Goal: Task Accomplishment & Management: Use online tool/utility

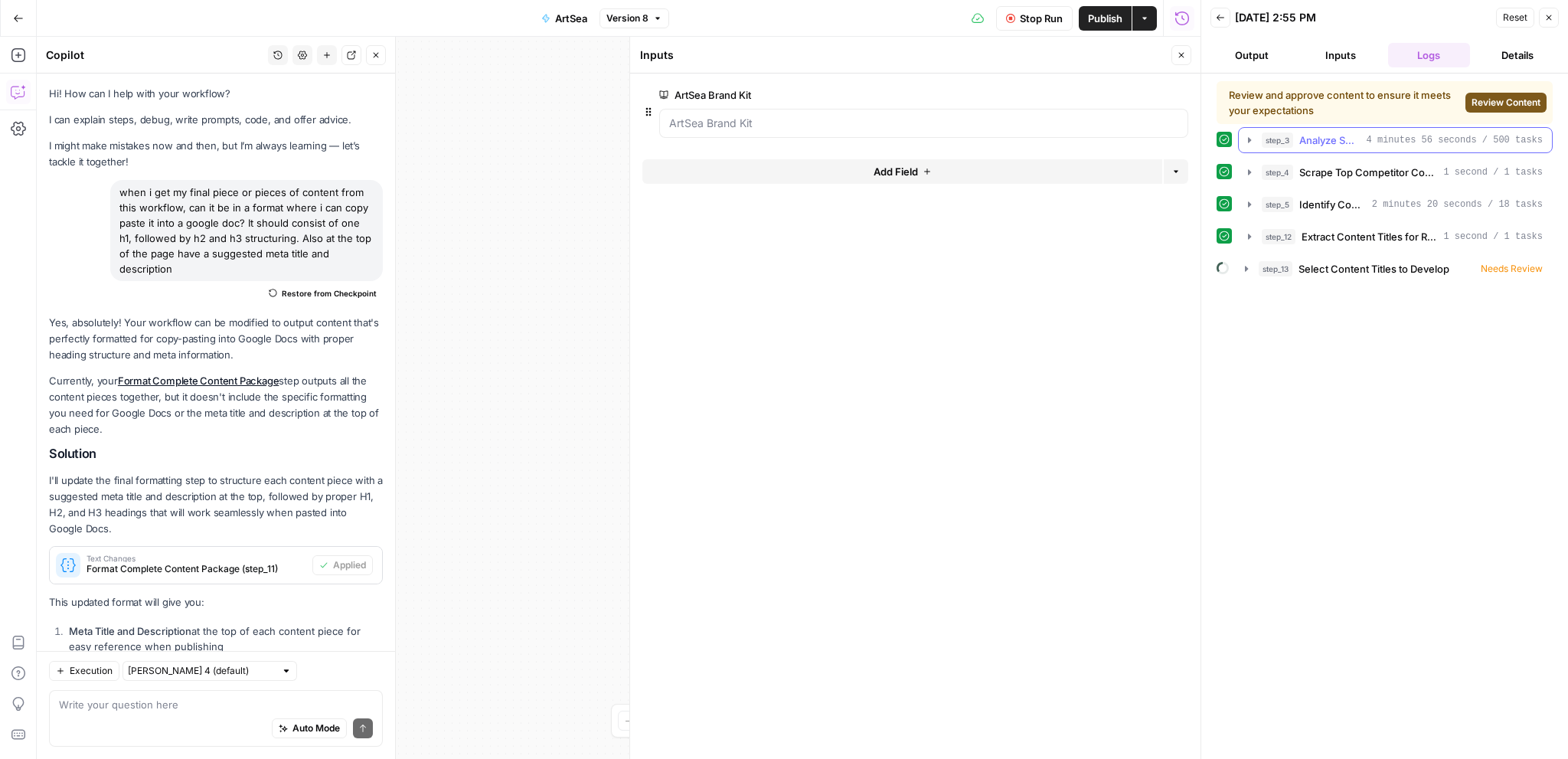
scroll to position [191, 0]
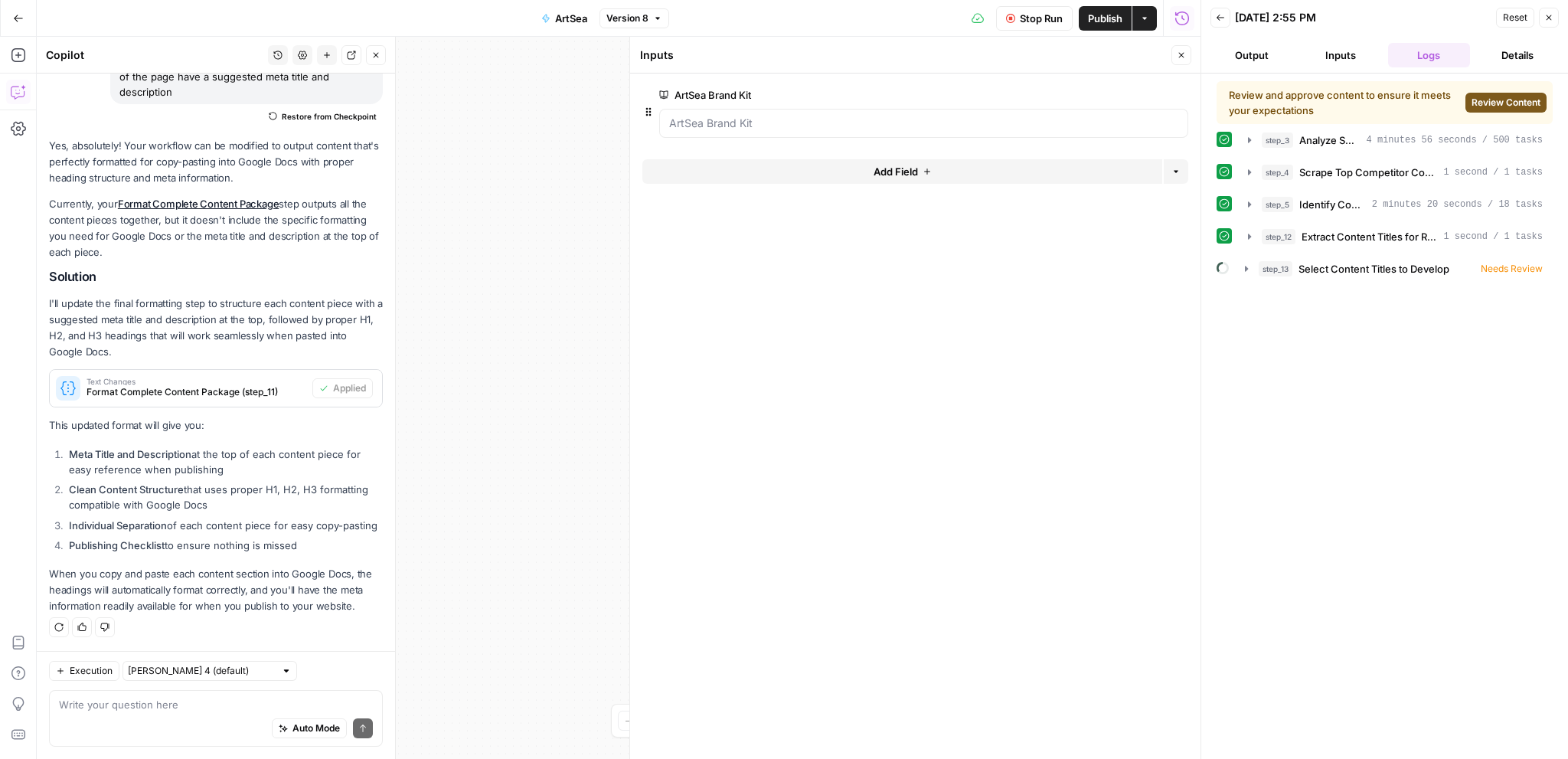
click at [1501, 107] on span "Review Content" at bounding box center [1506, 102] width 69 height 14
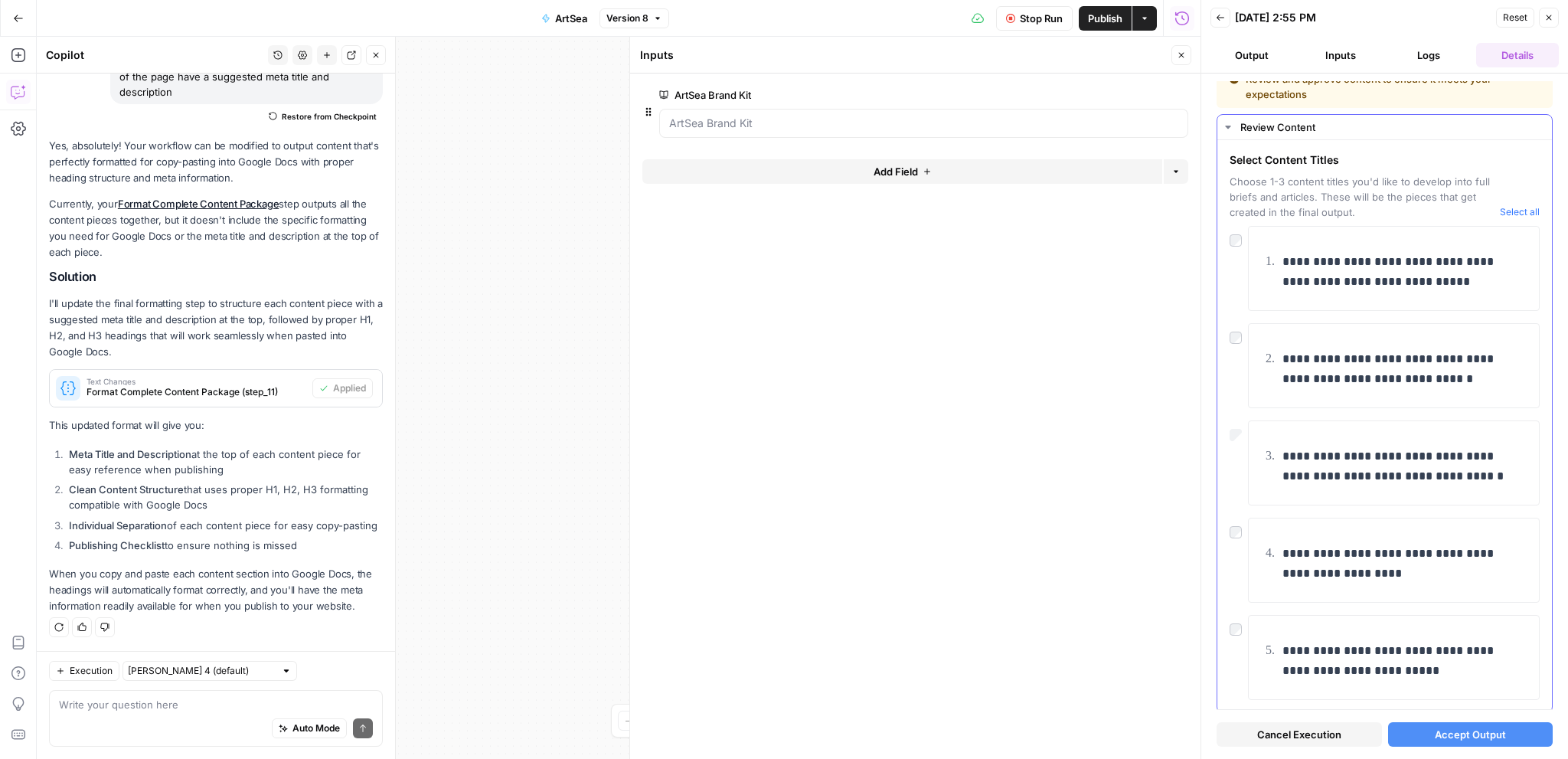
scroll to position [49, 0]
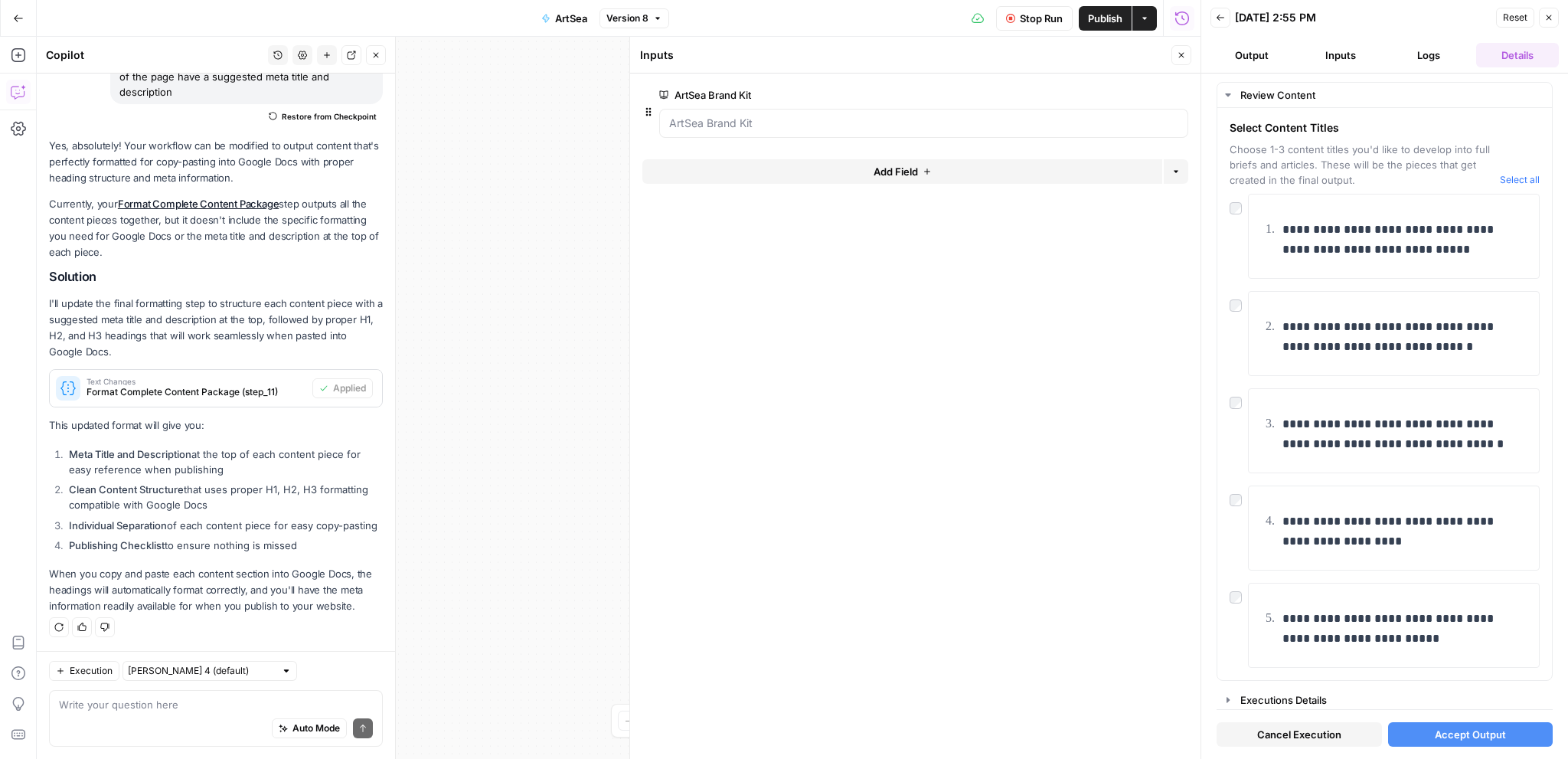
click at [1470, 737] on span "Accept Output" at bounding box center [1470, 734] width 71 height 15
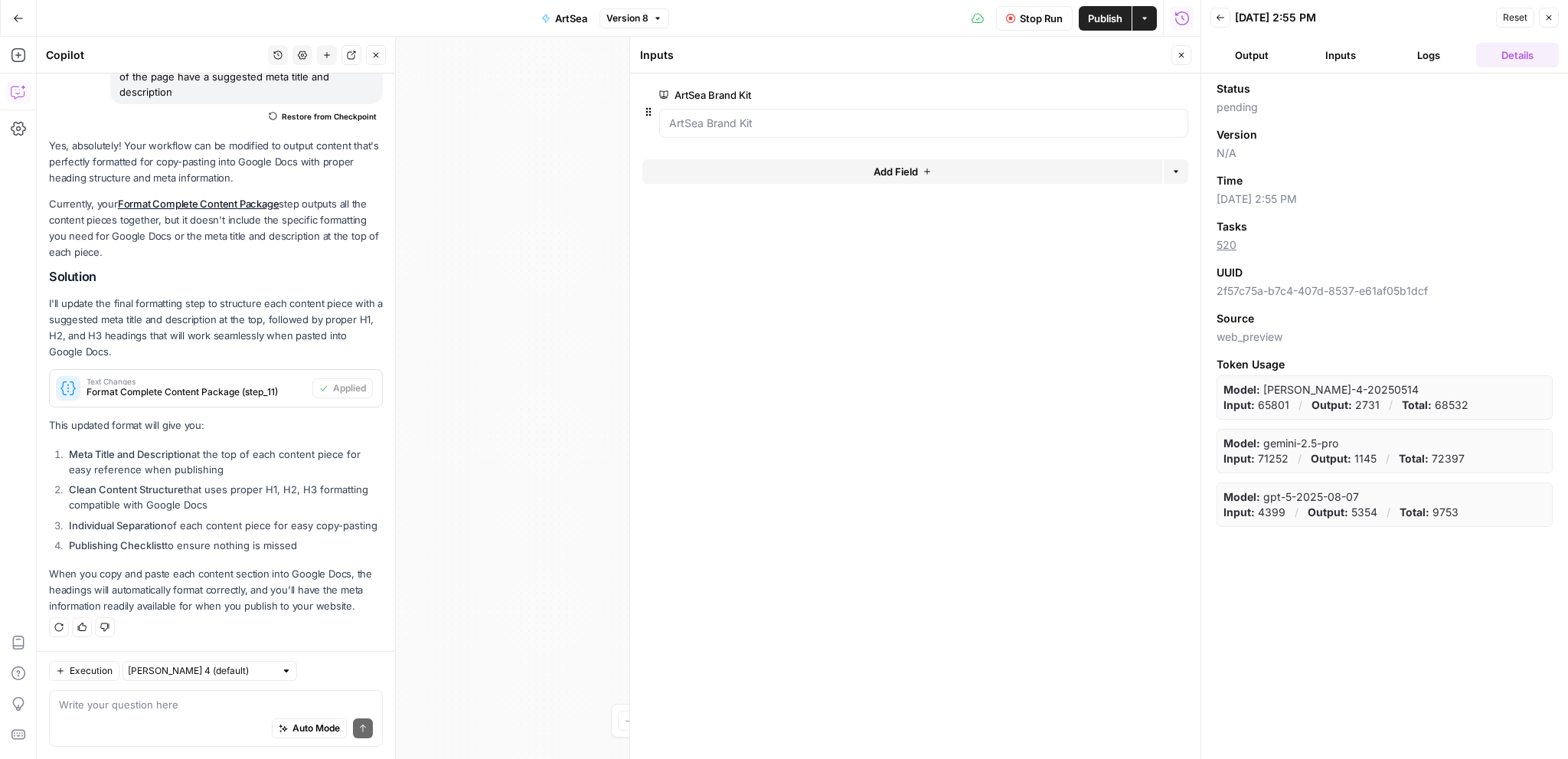
scroll to position [207, 0]
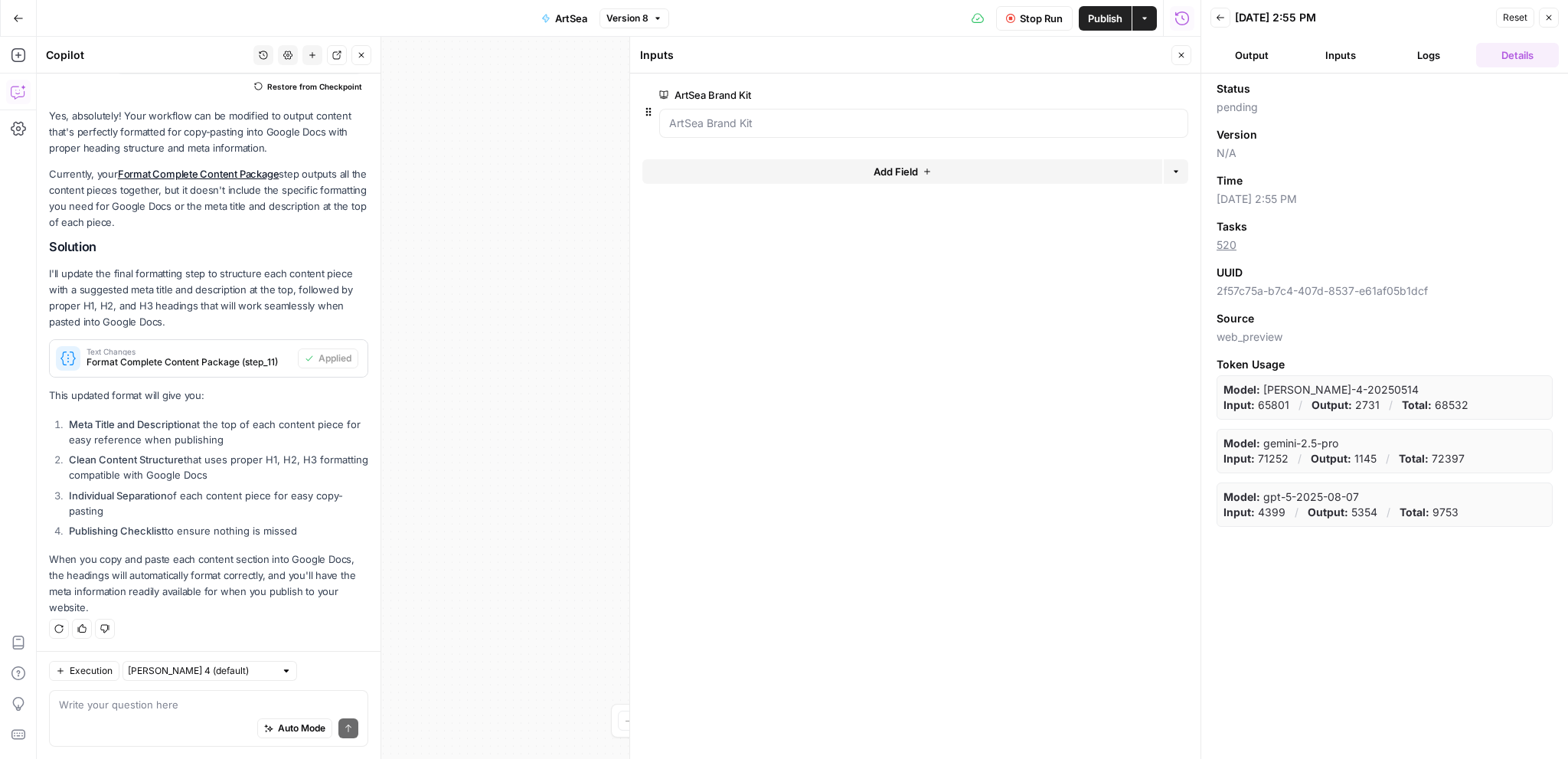
drag, startPoint x: 380, startPoint y: 349, endPoint x: 876, endPoint y: 281, distance: 500.6
click at [876, 281] on form "ArtSea Brand Kit edit field Delete group Add Field Options" at bounding box center [915, 416] width 571 height 686
click at [1266, 50] on button "Output" at bounding box center [1252, 55] width 83 height 25
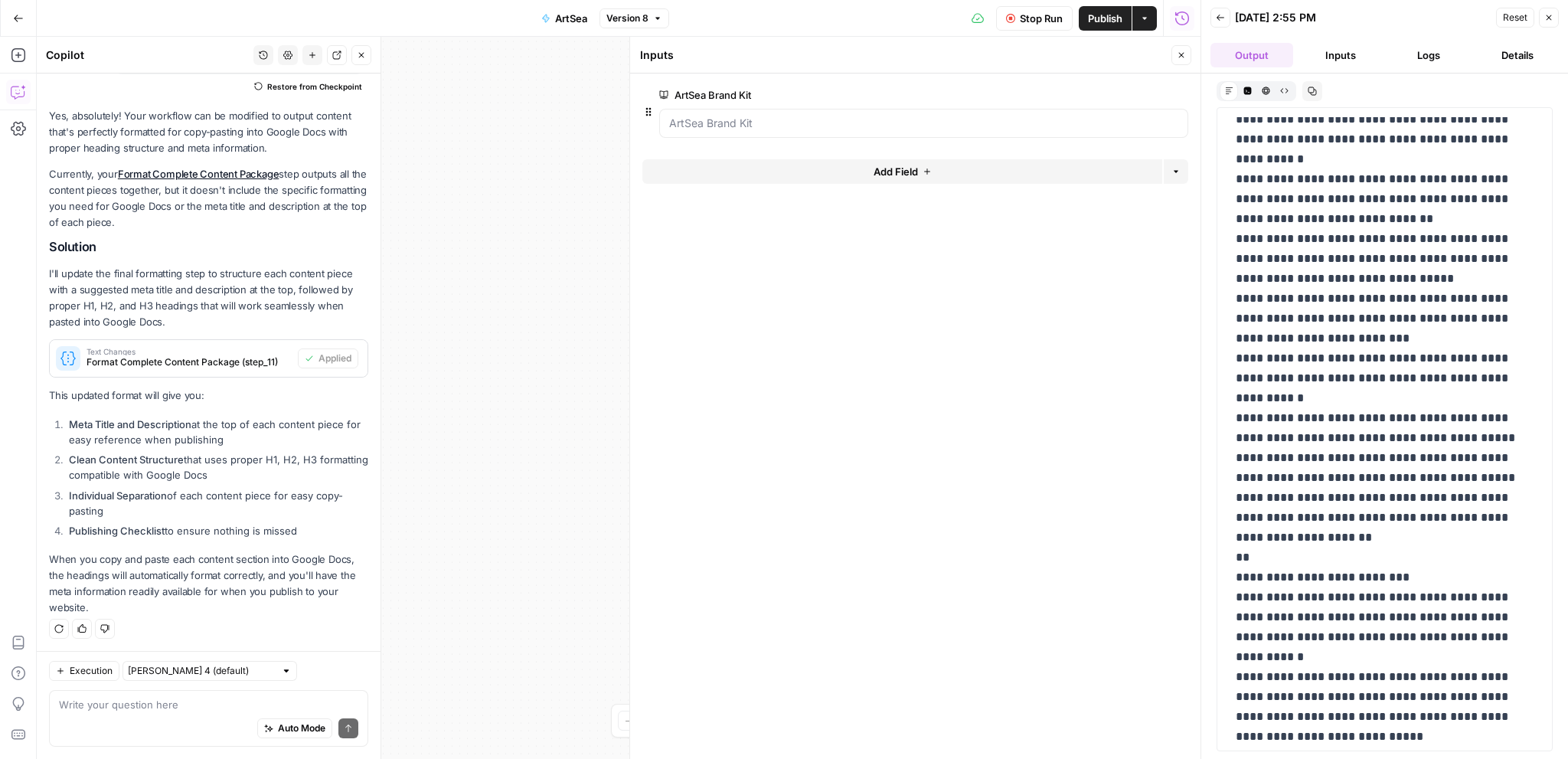
scroll to position [4069, 0]
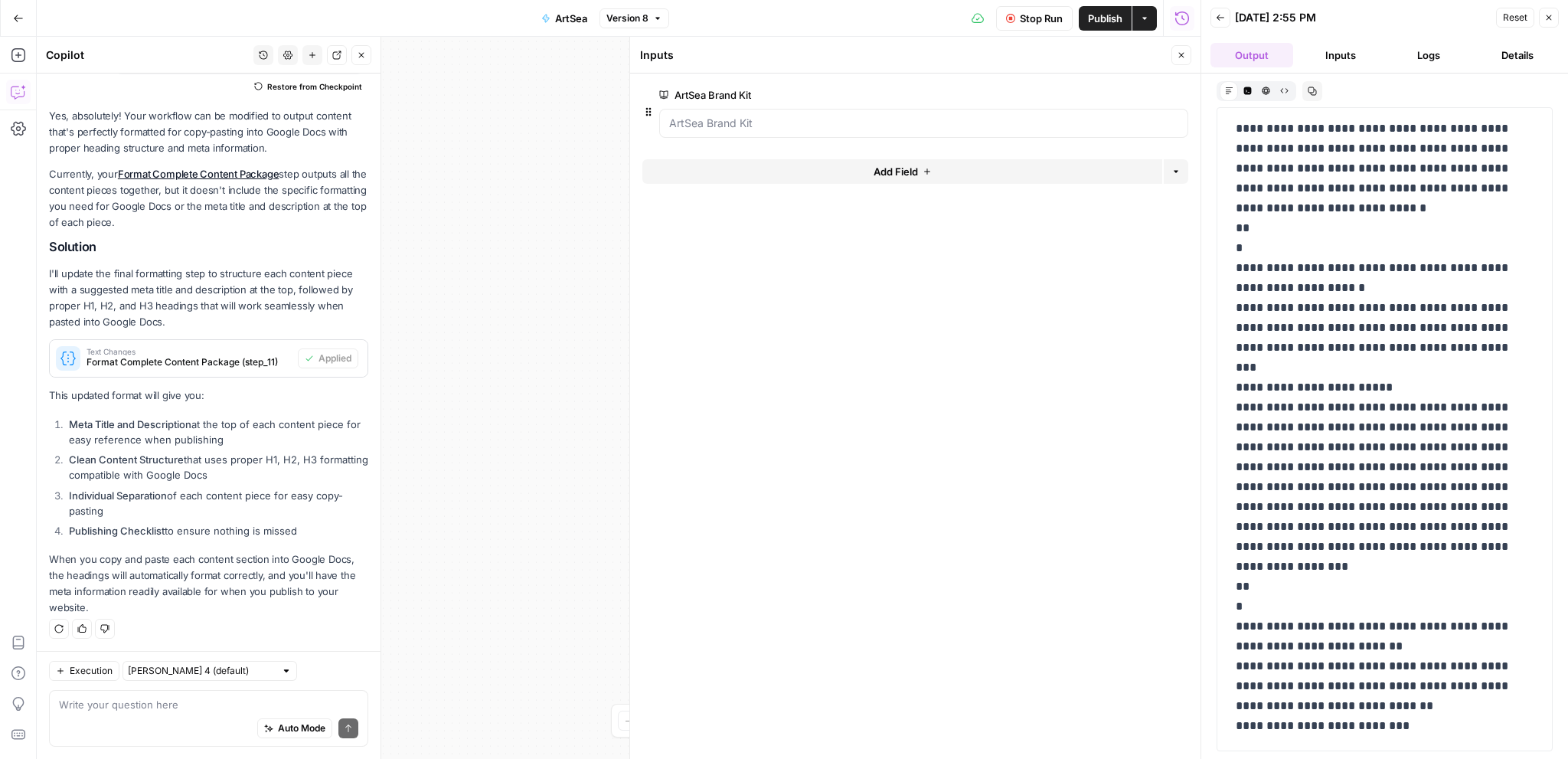
click at [1328, 50] on button "Inputs" at bounding box center [1341, 55] width 83 height 25
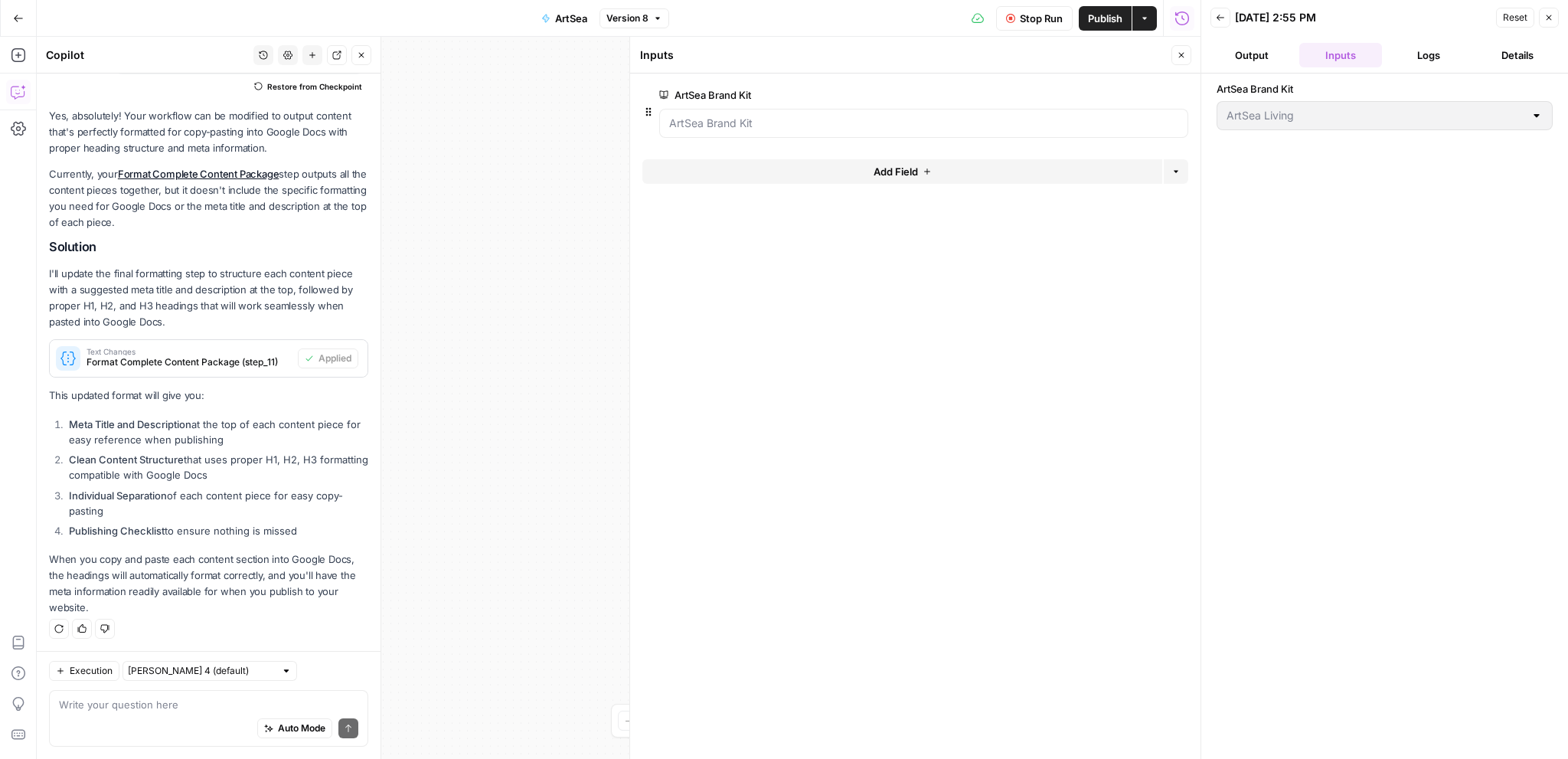
click at [1418, 51] on button "Logs" at bounding box center [1430, 55] width 83 height 25
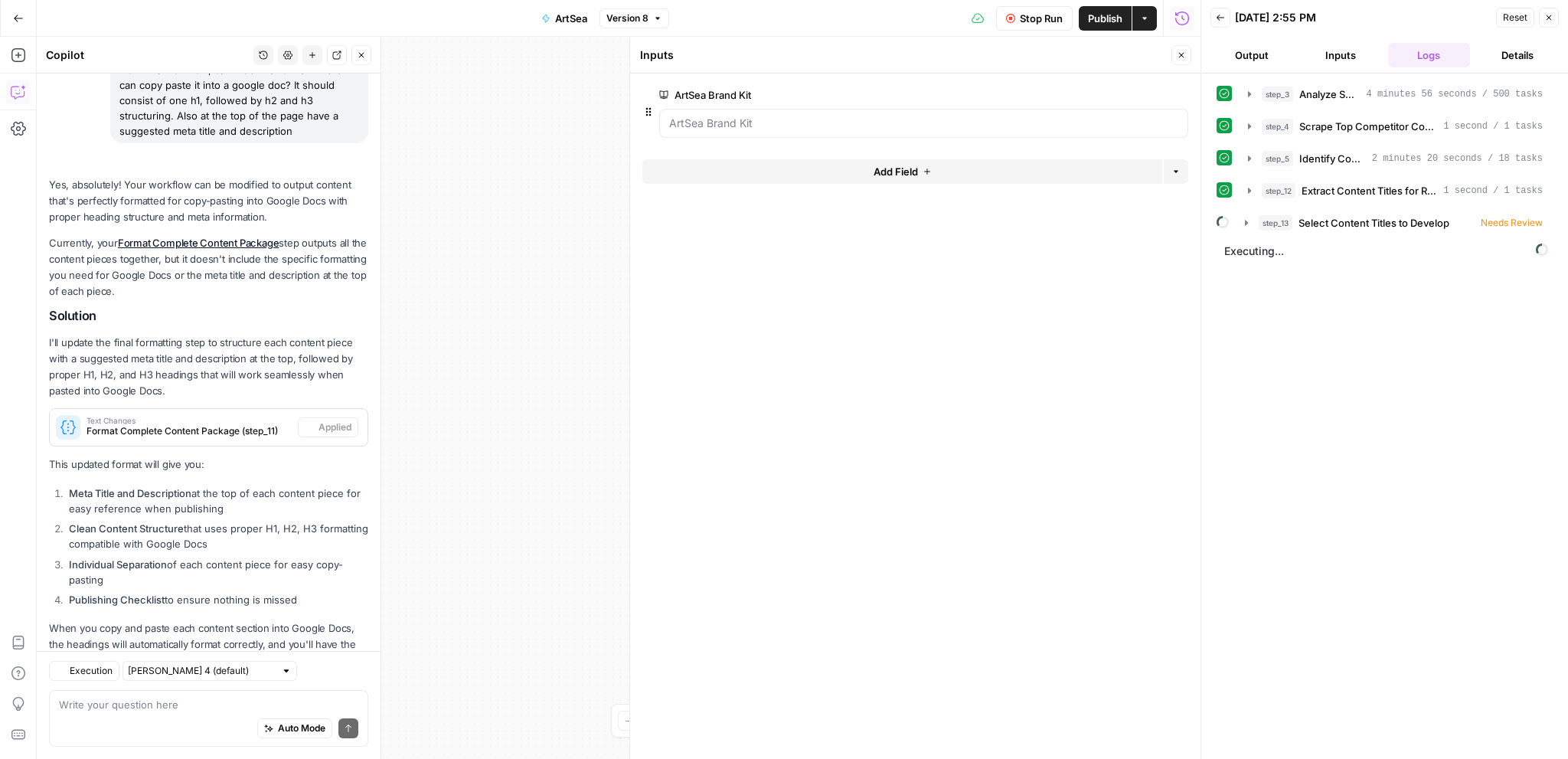
scroll to position [207, 0]
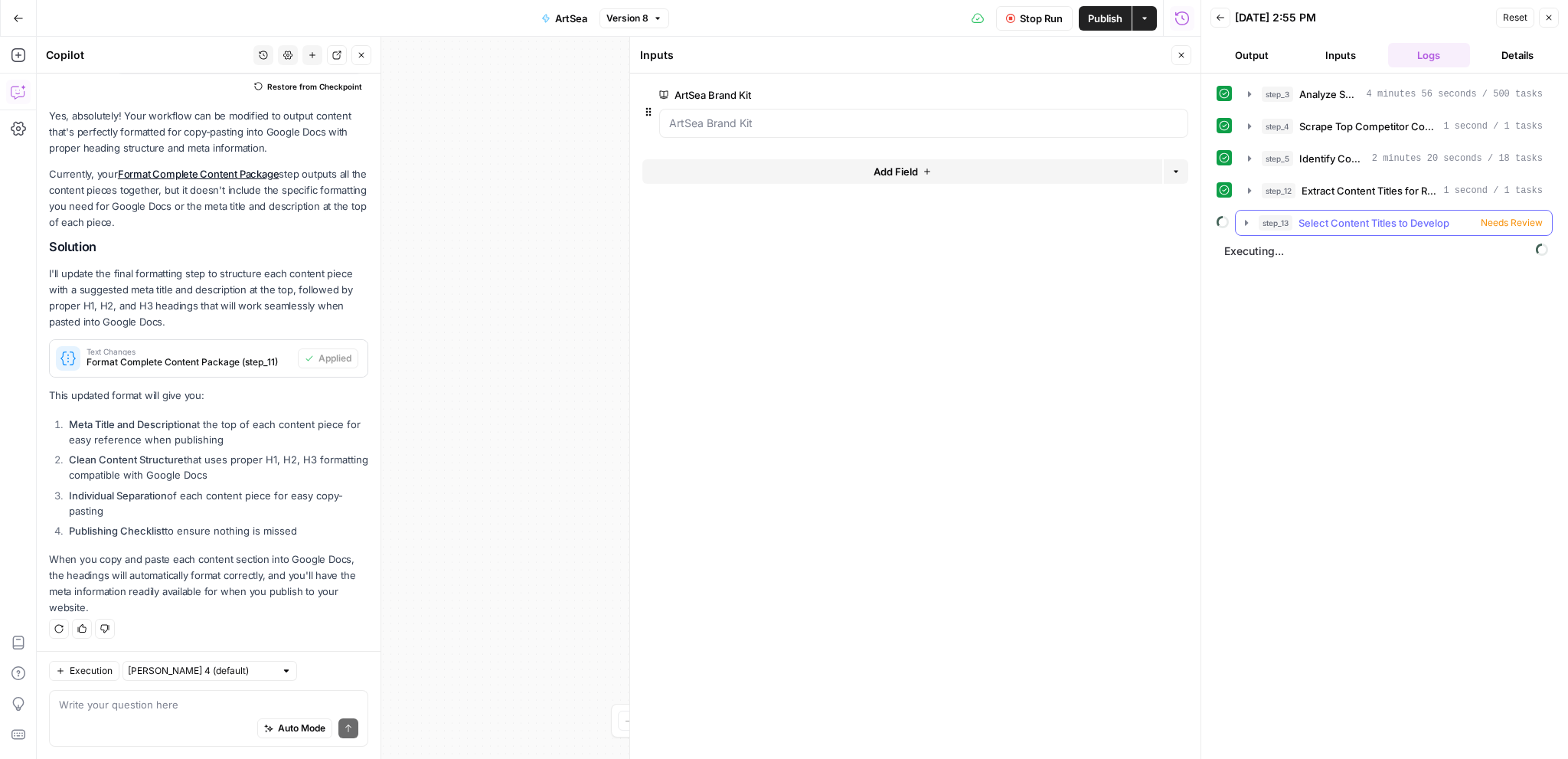
click at [1418, 223] on span "Select Content Titles to Develop" at bounding box center [1375, 222] width 151 height 15
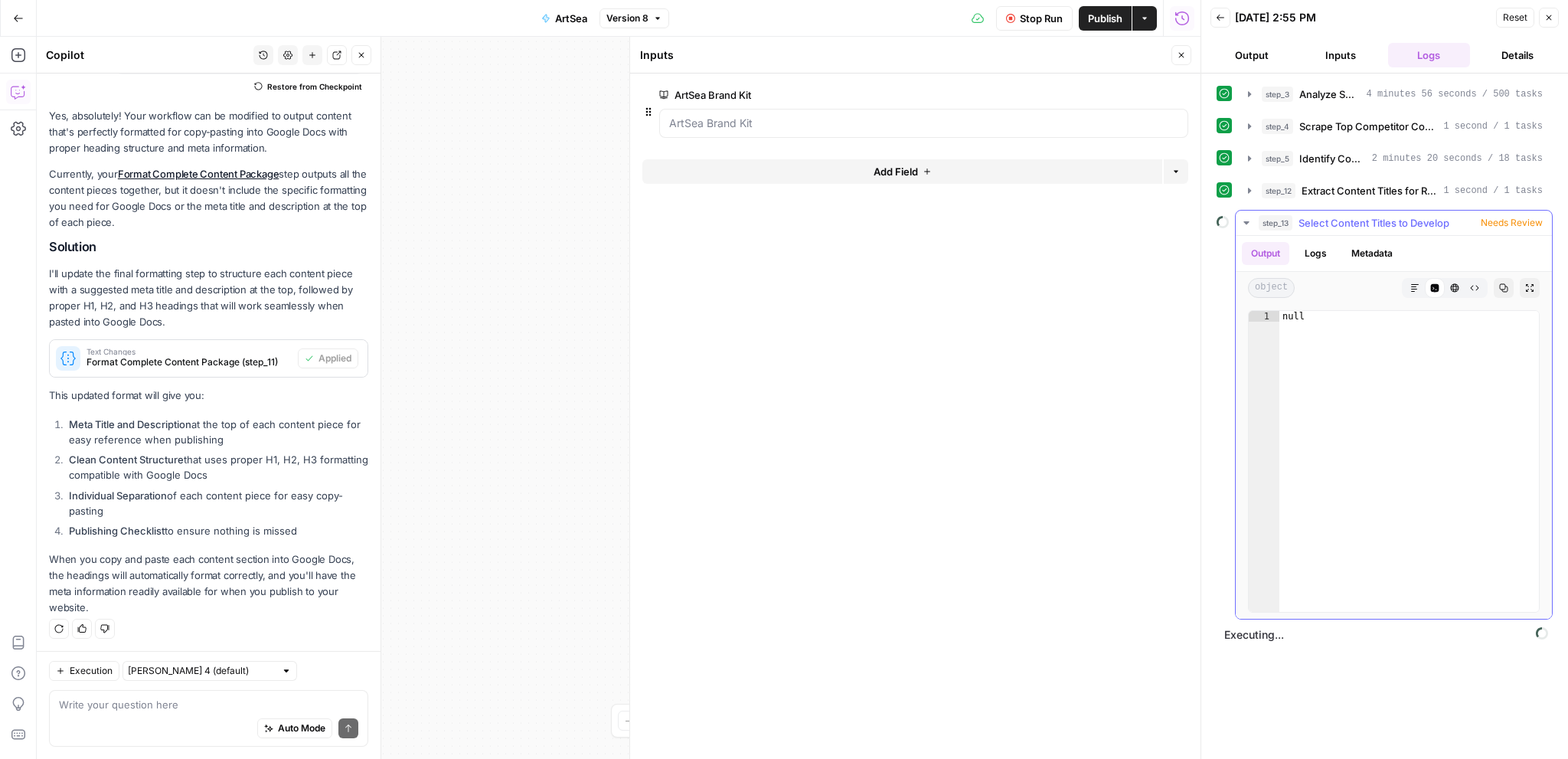
click at [1460, 215] on div "step_13 Select Content Titles to Develop Needs Review" at bounding box center [1401, 222] width 284 height 15
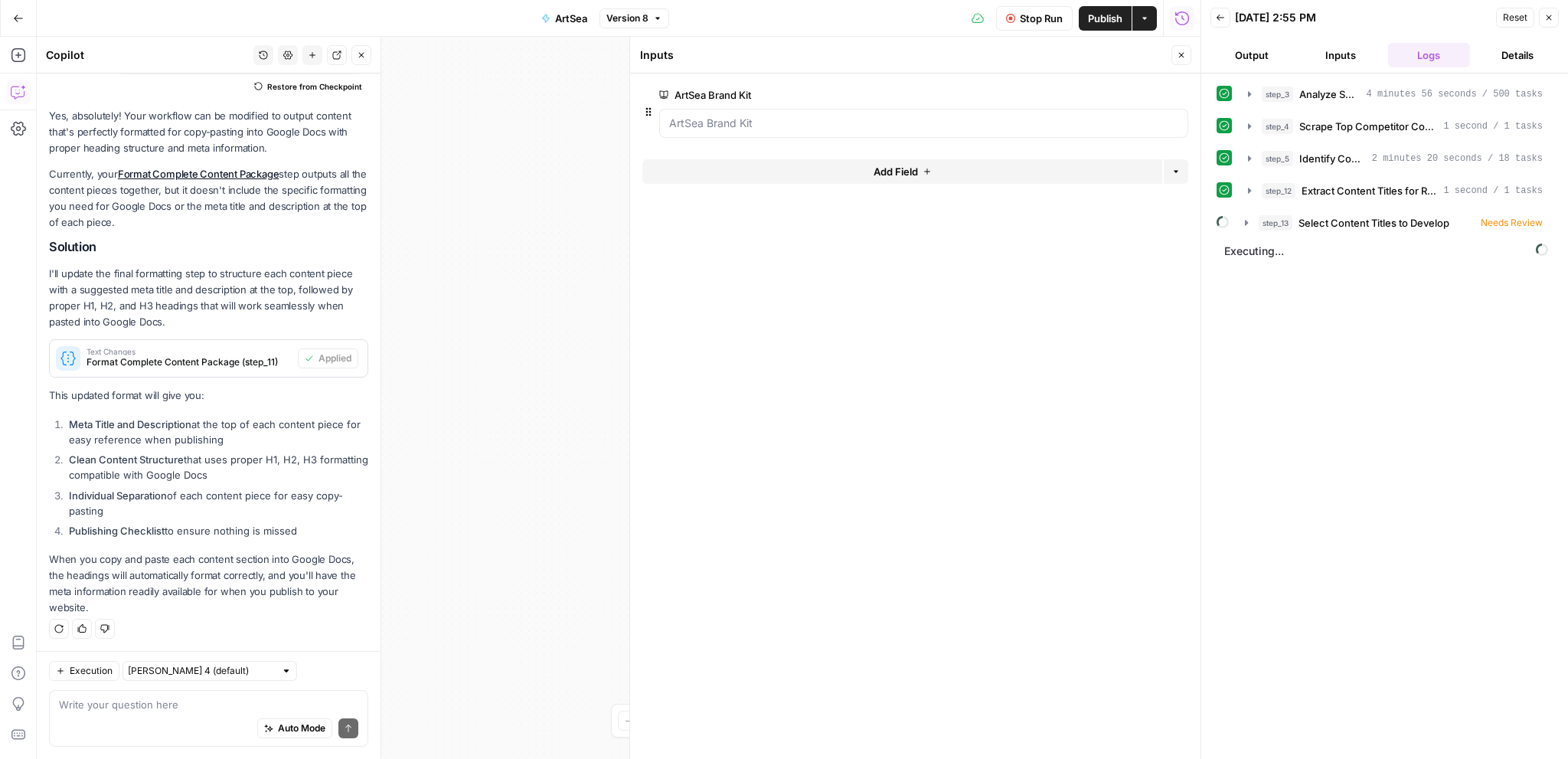
click at [1416, 249] on span "Executing..." at bounding box center [1387, 251] width 333 height 25
click at [1528, 58] on button "Details" at bounding box center [1518, 55] width 83 height 25
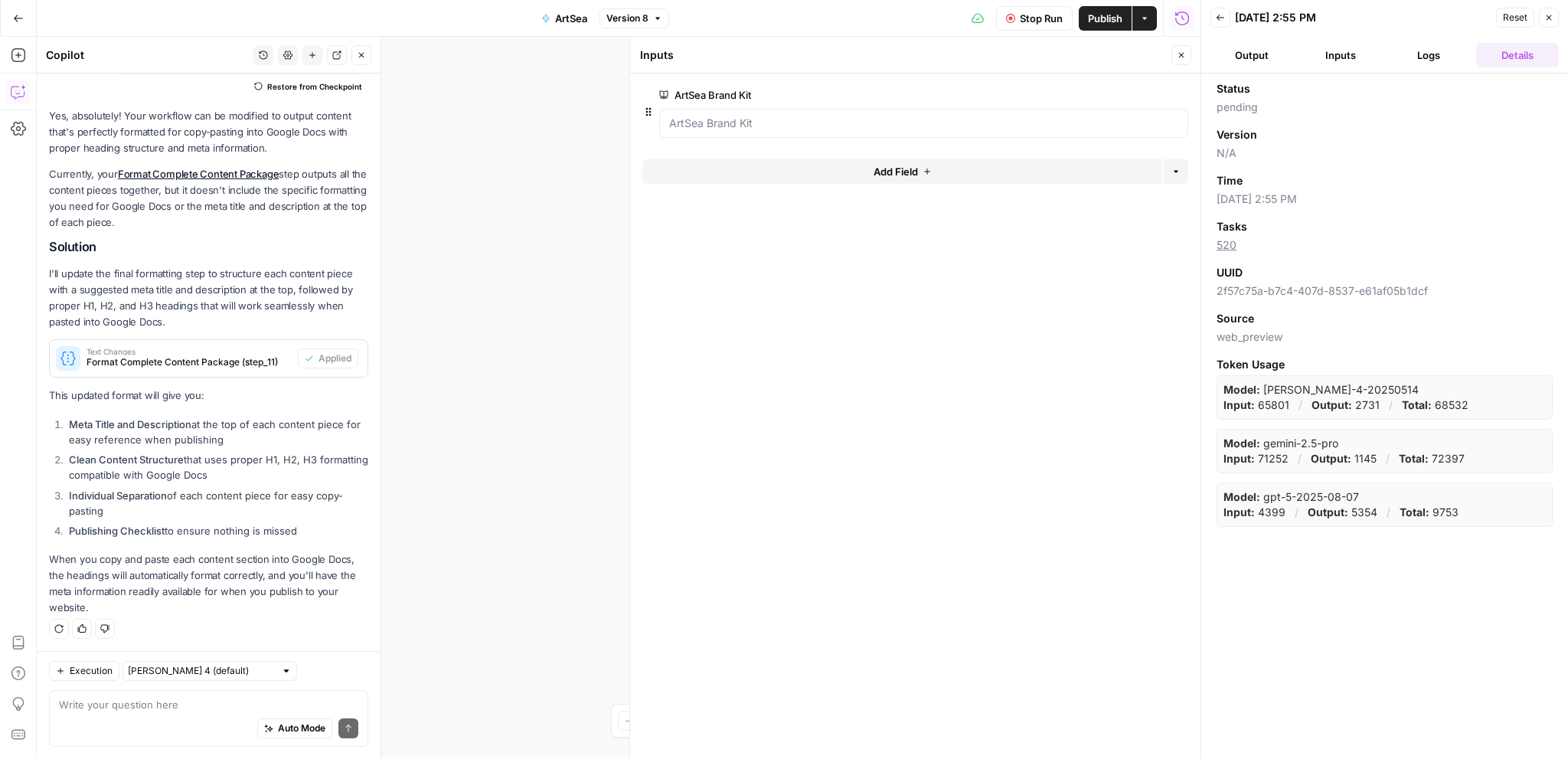
click at [1265, 57] on button "Output" at bounding box center [1252, 55] width 83 height 25
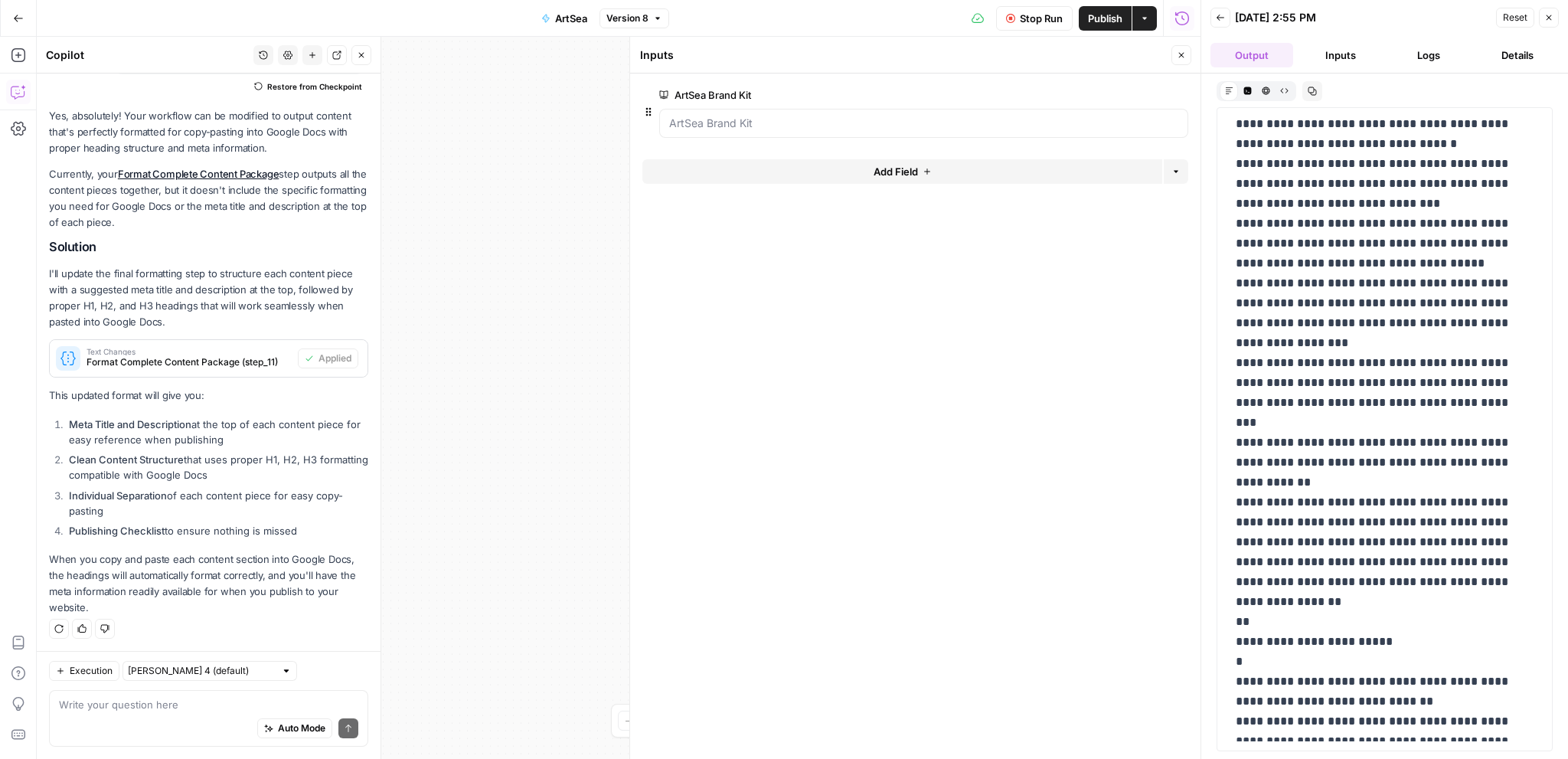
scroll to position [2536, 0]
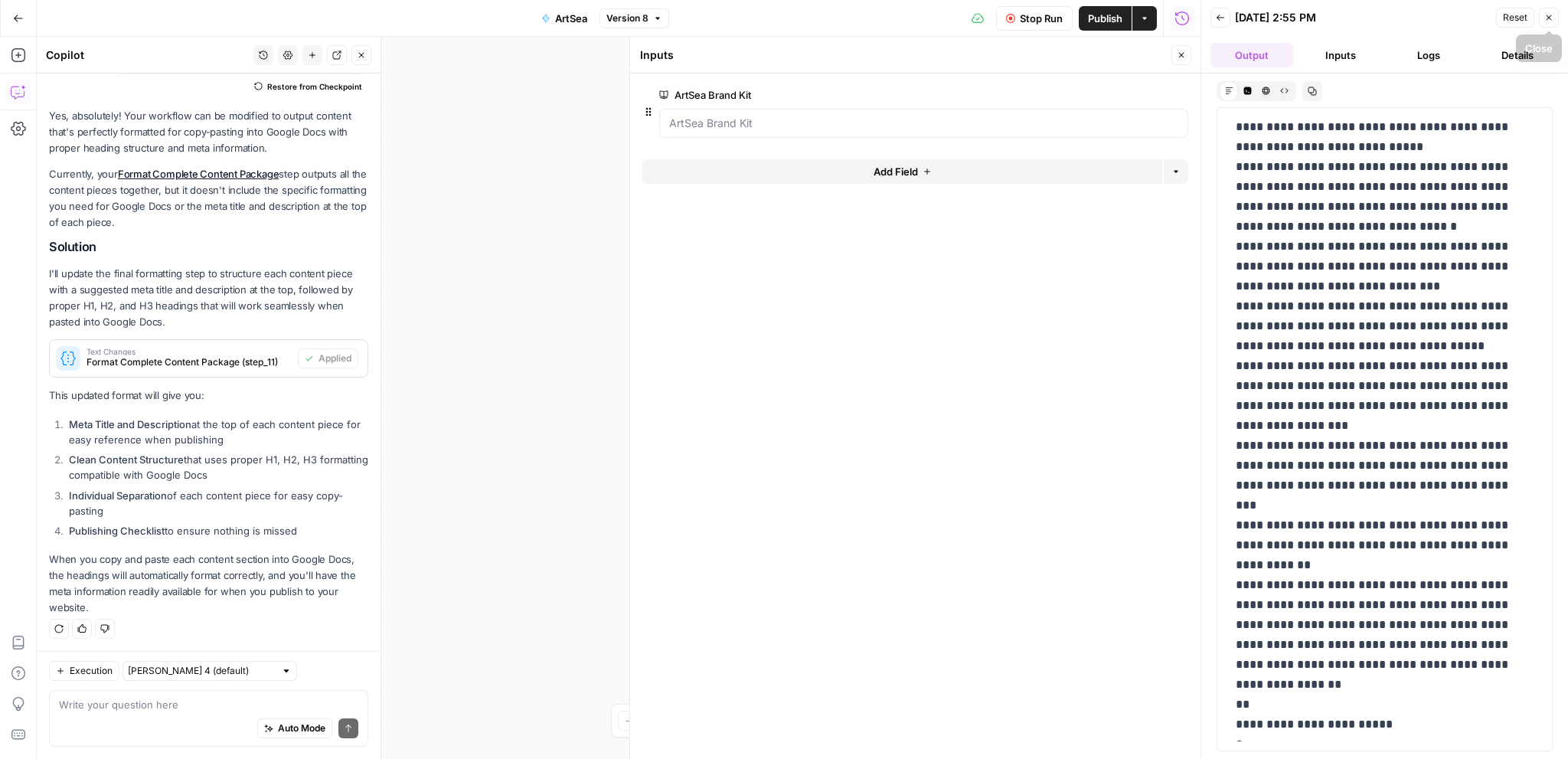
click at [1338, 53] on button "Inputs" at bounding box center [1341, 55] width 83 height 25
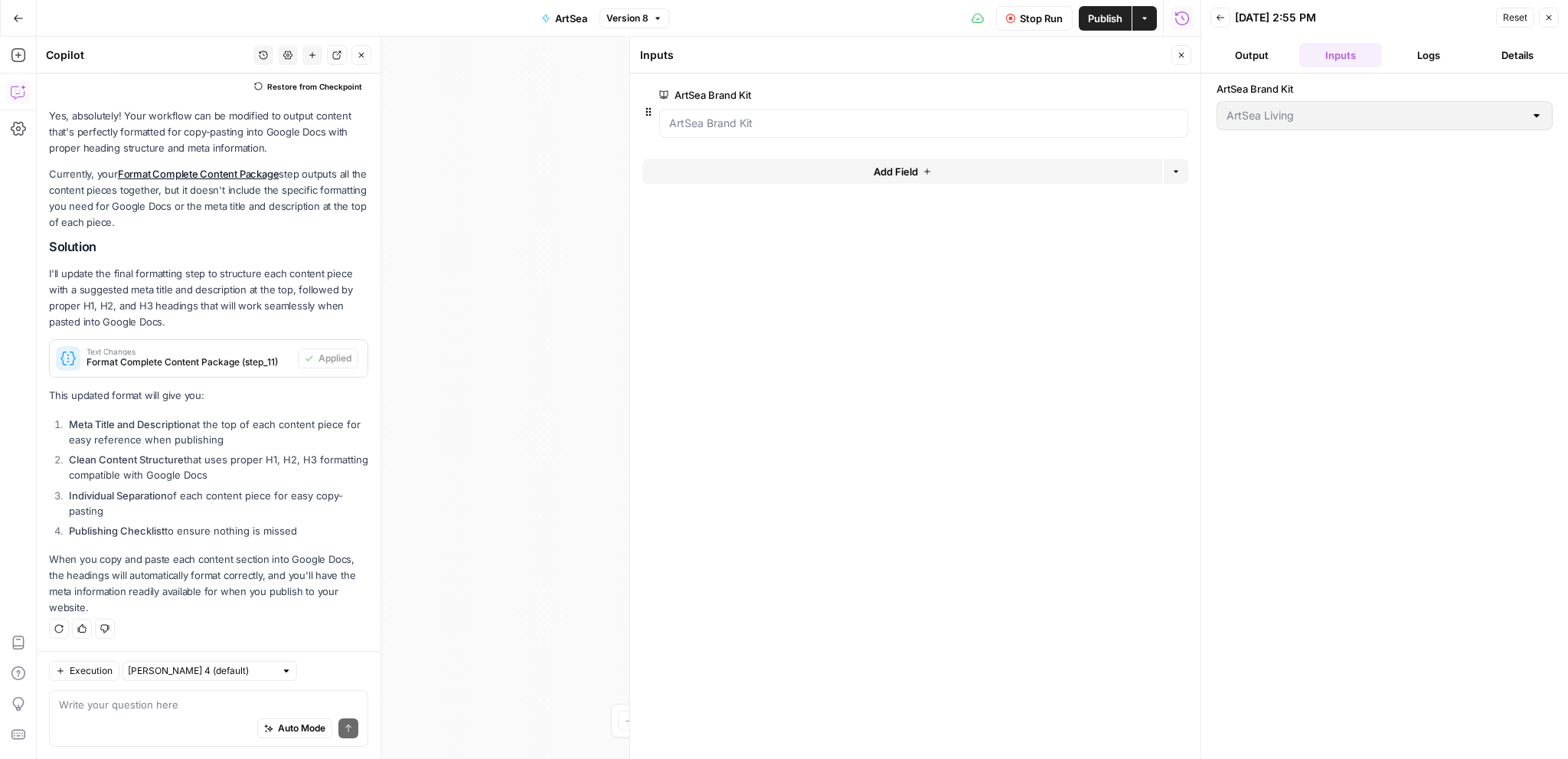
click at [1434, 54] on button "Logs" at bounding box center [1430, 55] width 83 height 25
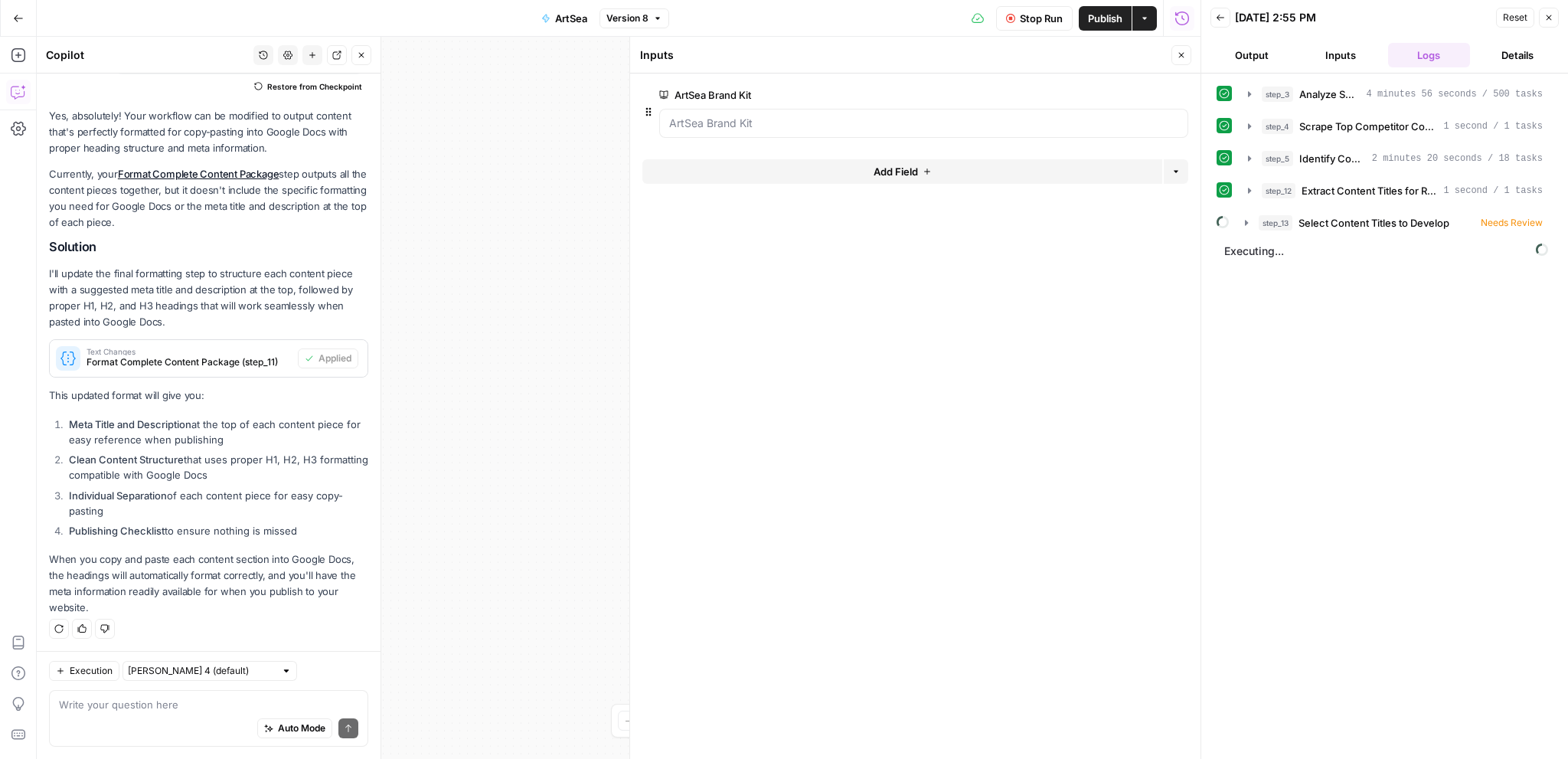
click at [1504, 61] on button "Details" at bounding box center [1518, 55] width 83 height 25
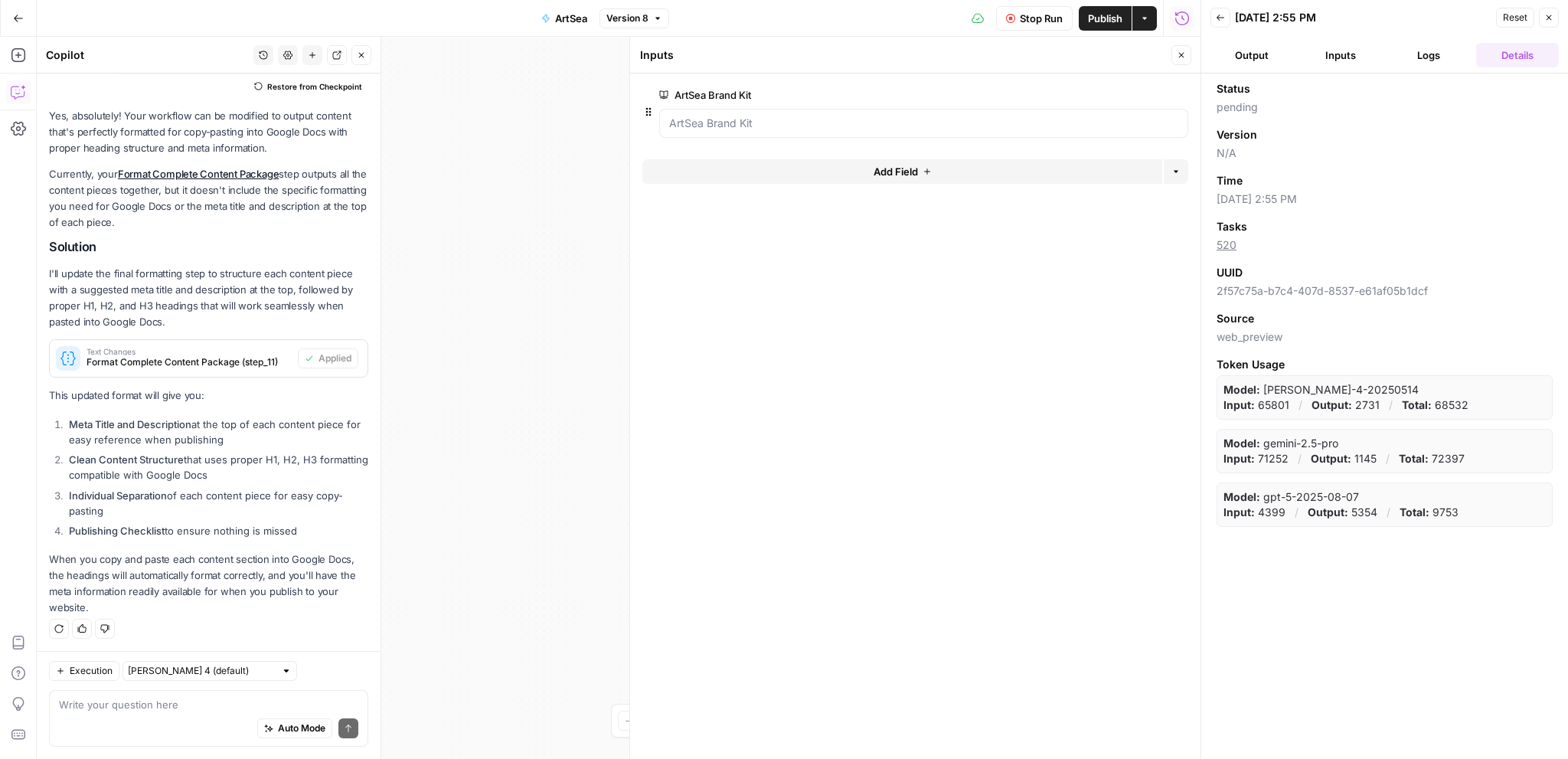
click at [1424, 54] on button "Logs" at bounding box center [1430, 55] width 83 height 25
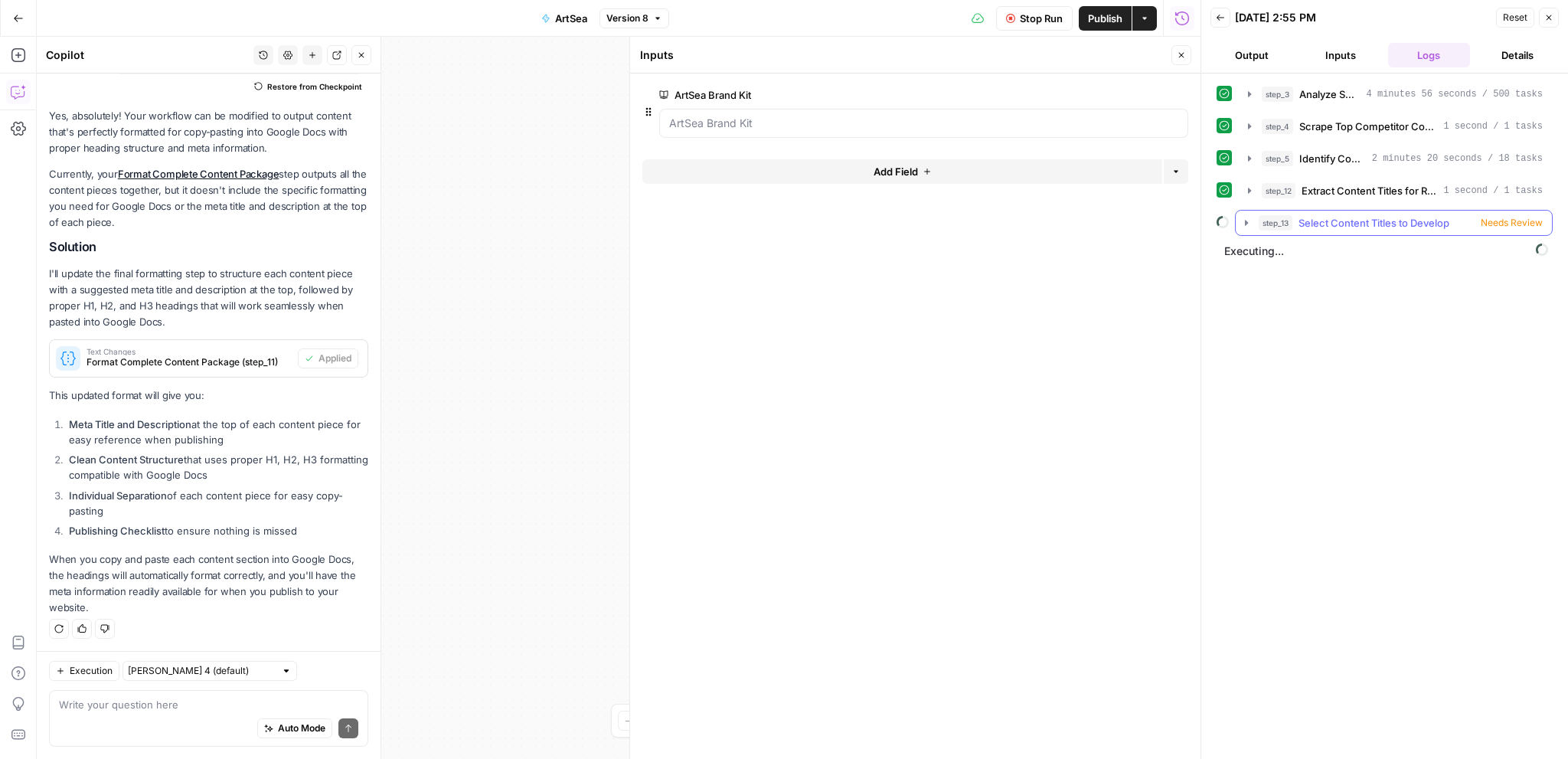
click at [1243, 227] on icon "button" at bounding box center [1246, 222] width 12 height 12
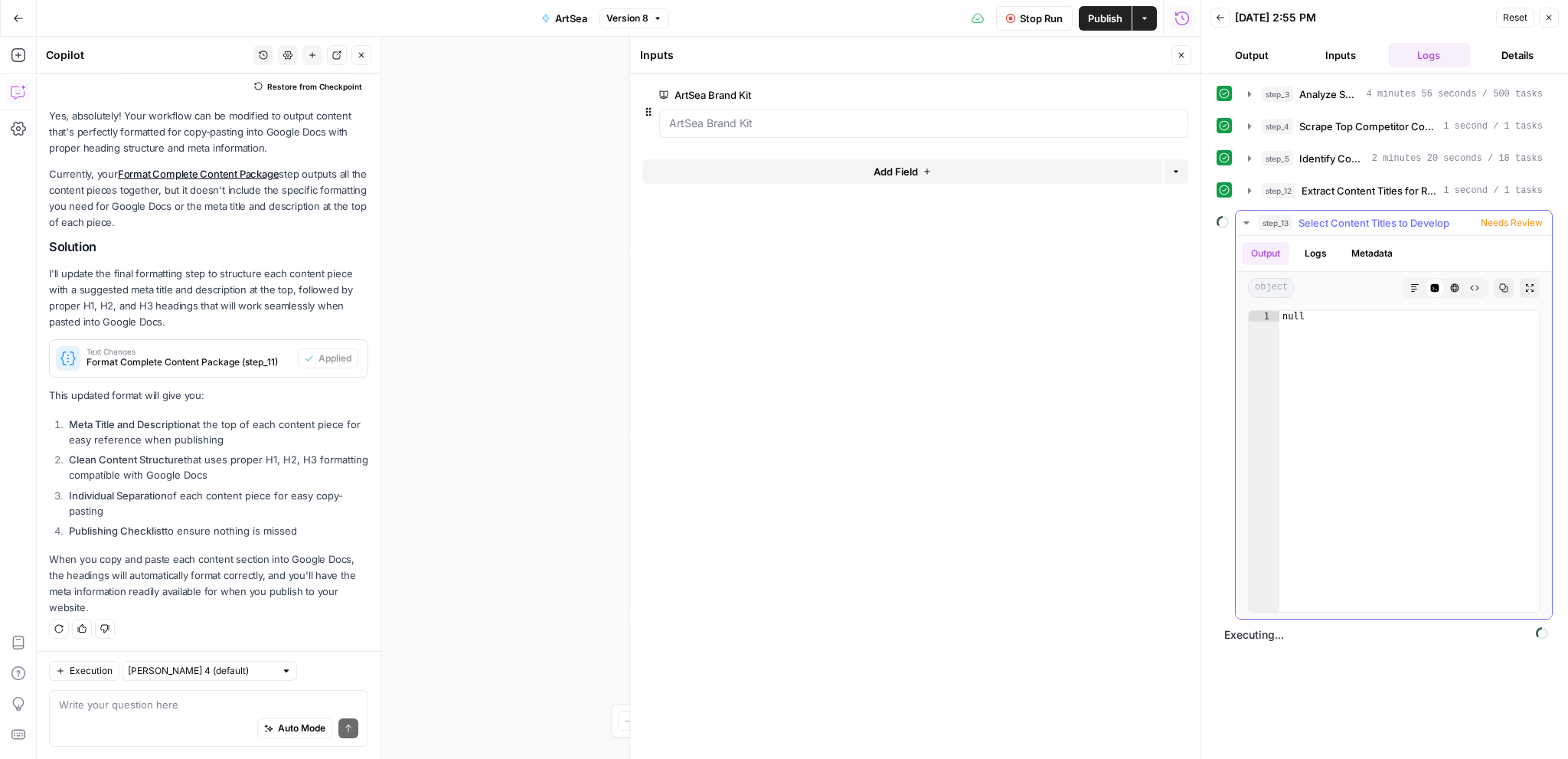
drag, startPoint x: 1315, startPoint y: 252, endPoint x: 1326, endPoint y: 250, distance: 11.2
click at [1326, 250] on button "Logs" at bounding box center [1316, 253] width 41 height 23
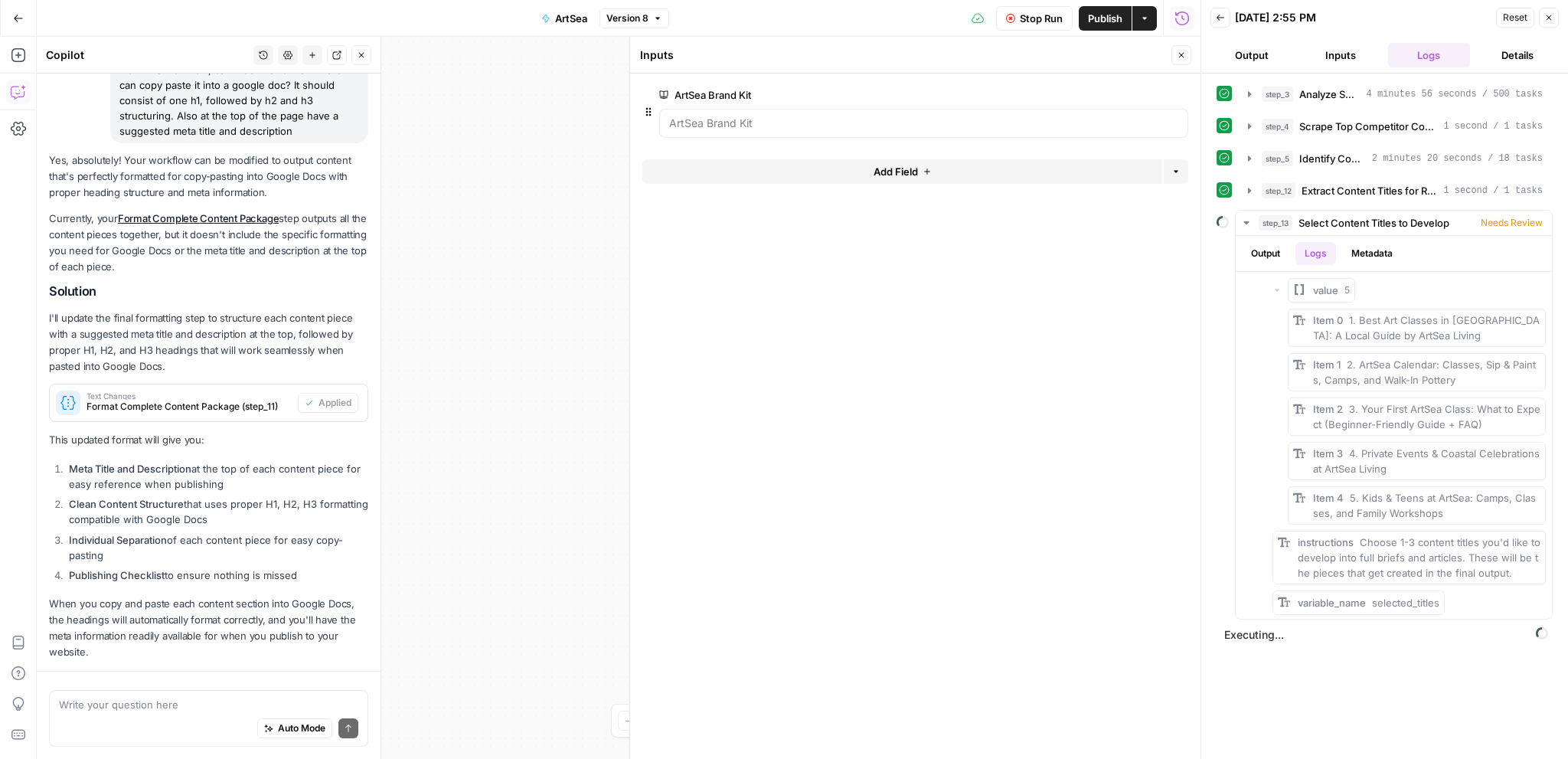
scroll to position [207, 0]
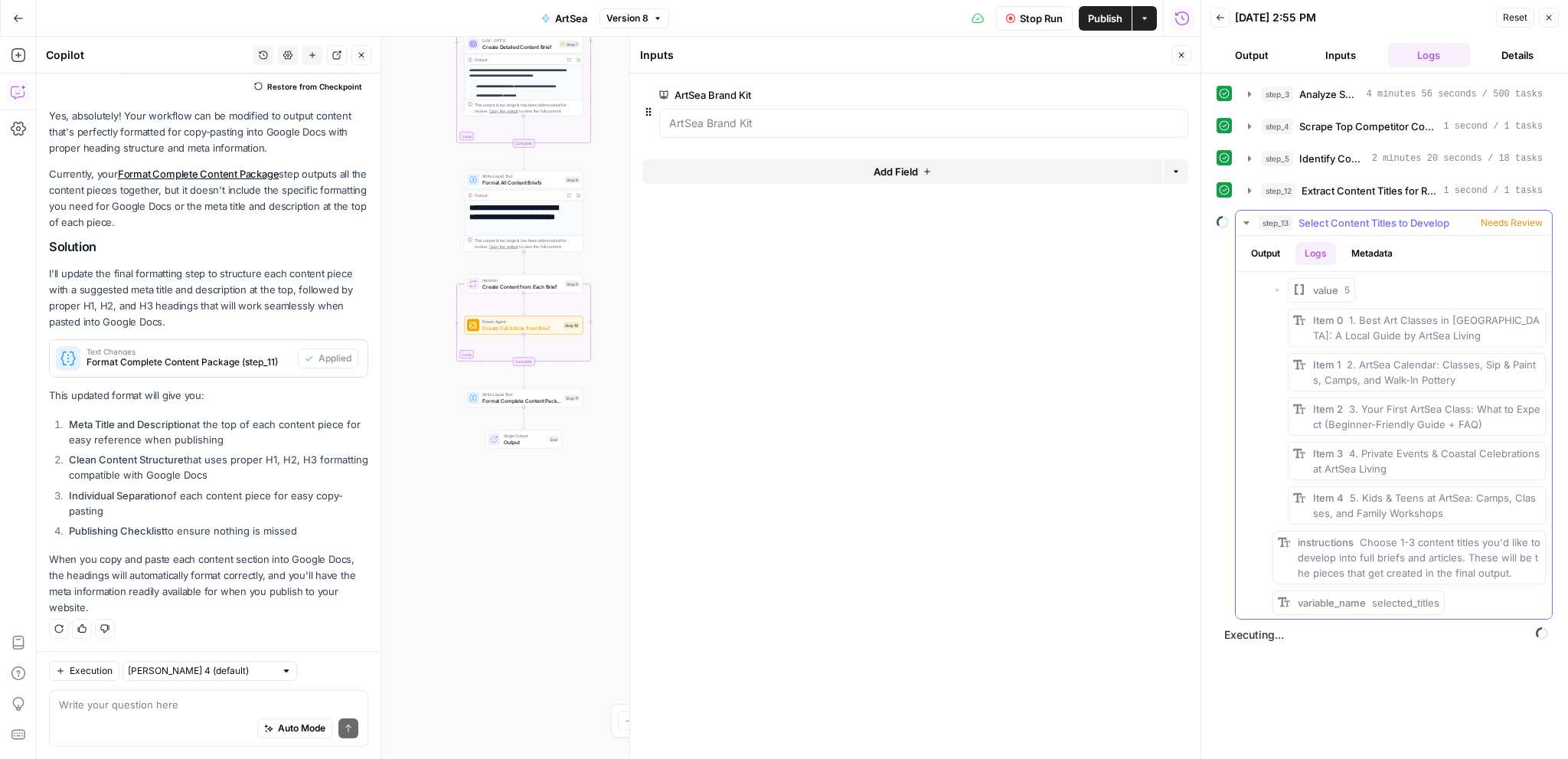
click at [1515, 217] on span "Needs Review" at bounding box center [1512, 222] width 62 height 14
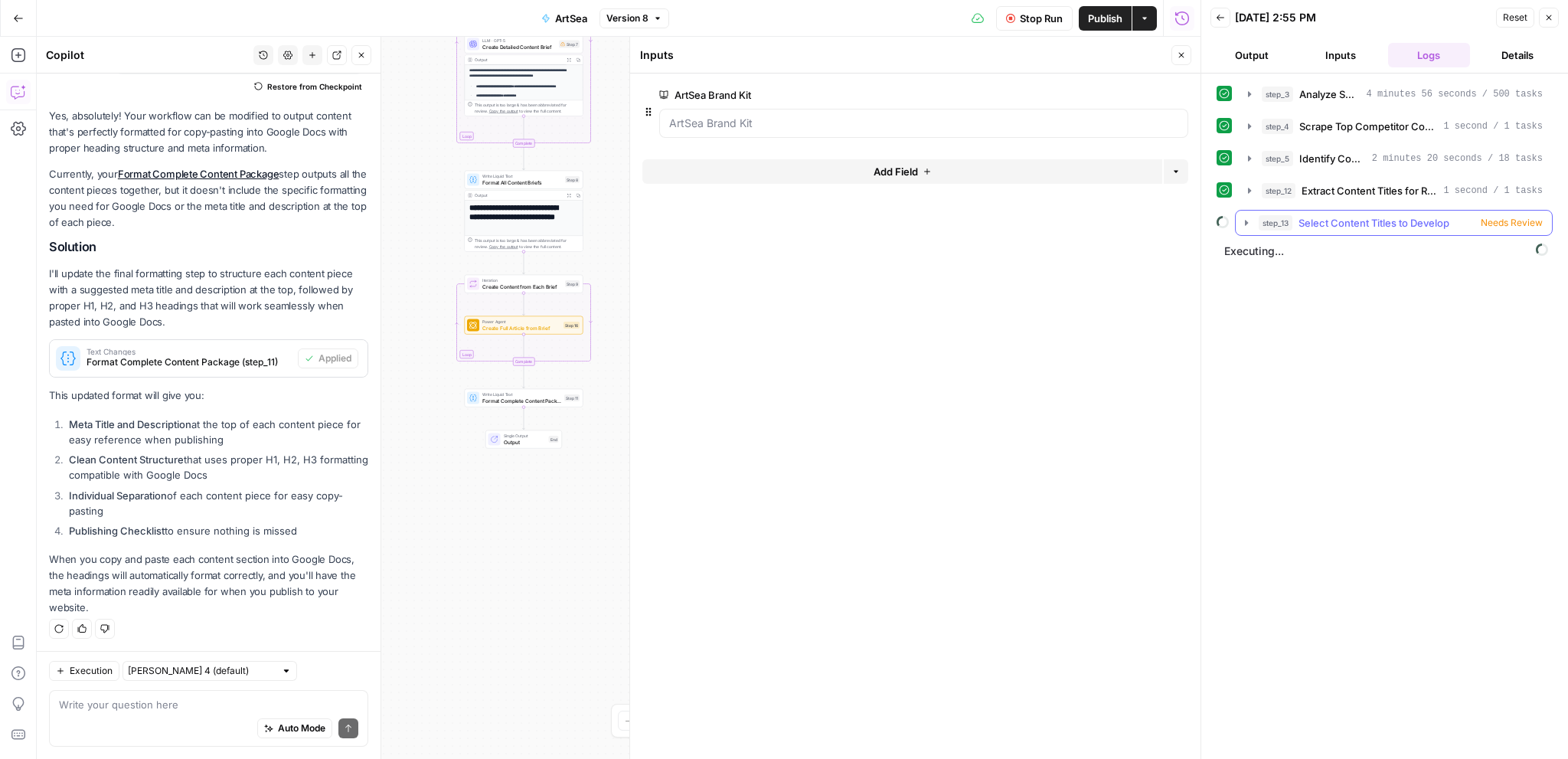
click at [1515, 217] on span "Needs Review" at bounding box center [1512, 222] width 62 height 14
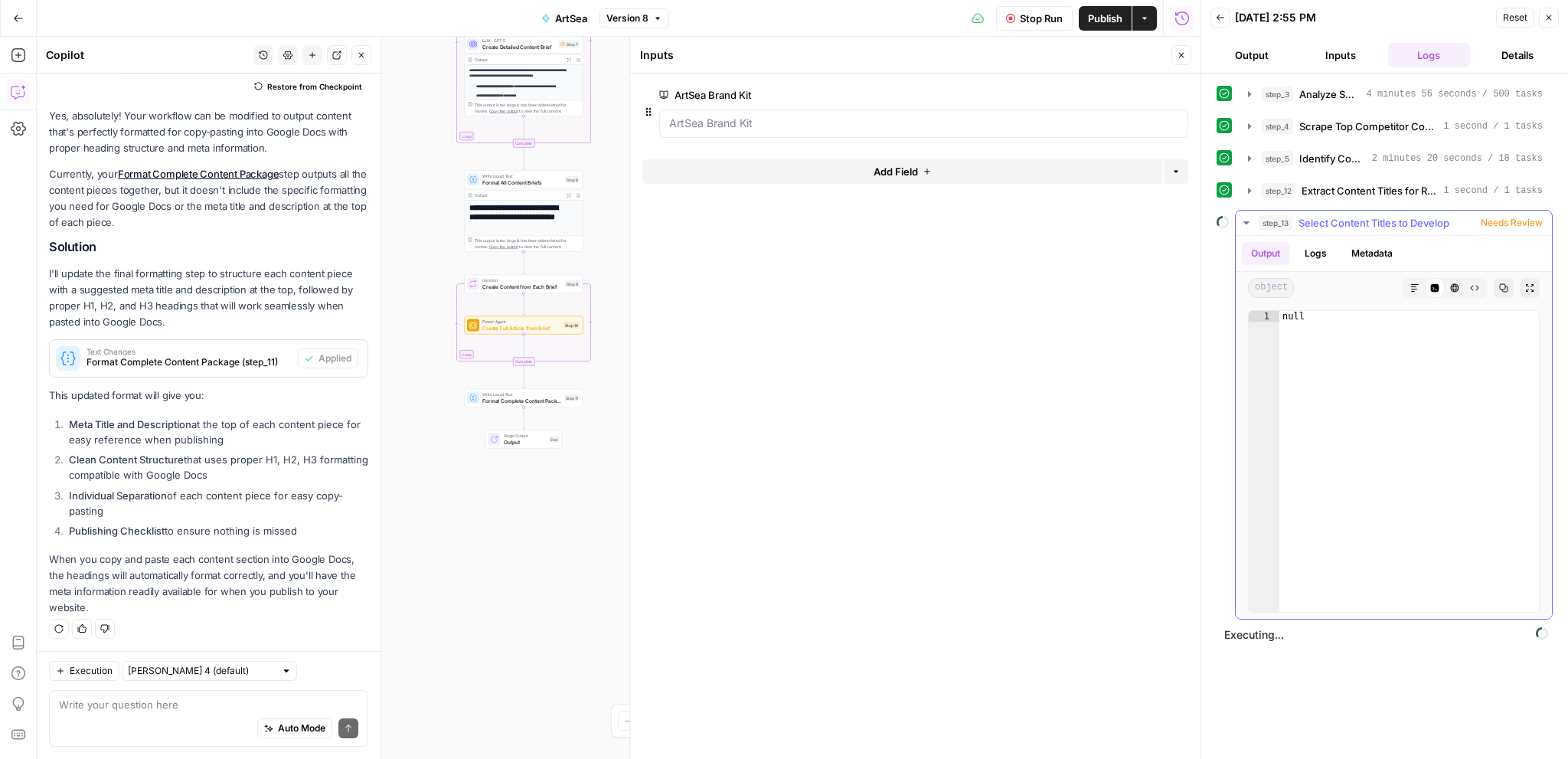
click at [1316, 253] on button "Logs" at bounding box center [1316, 253] width 41 height 23
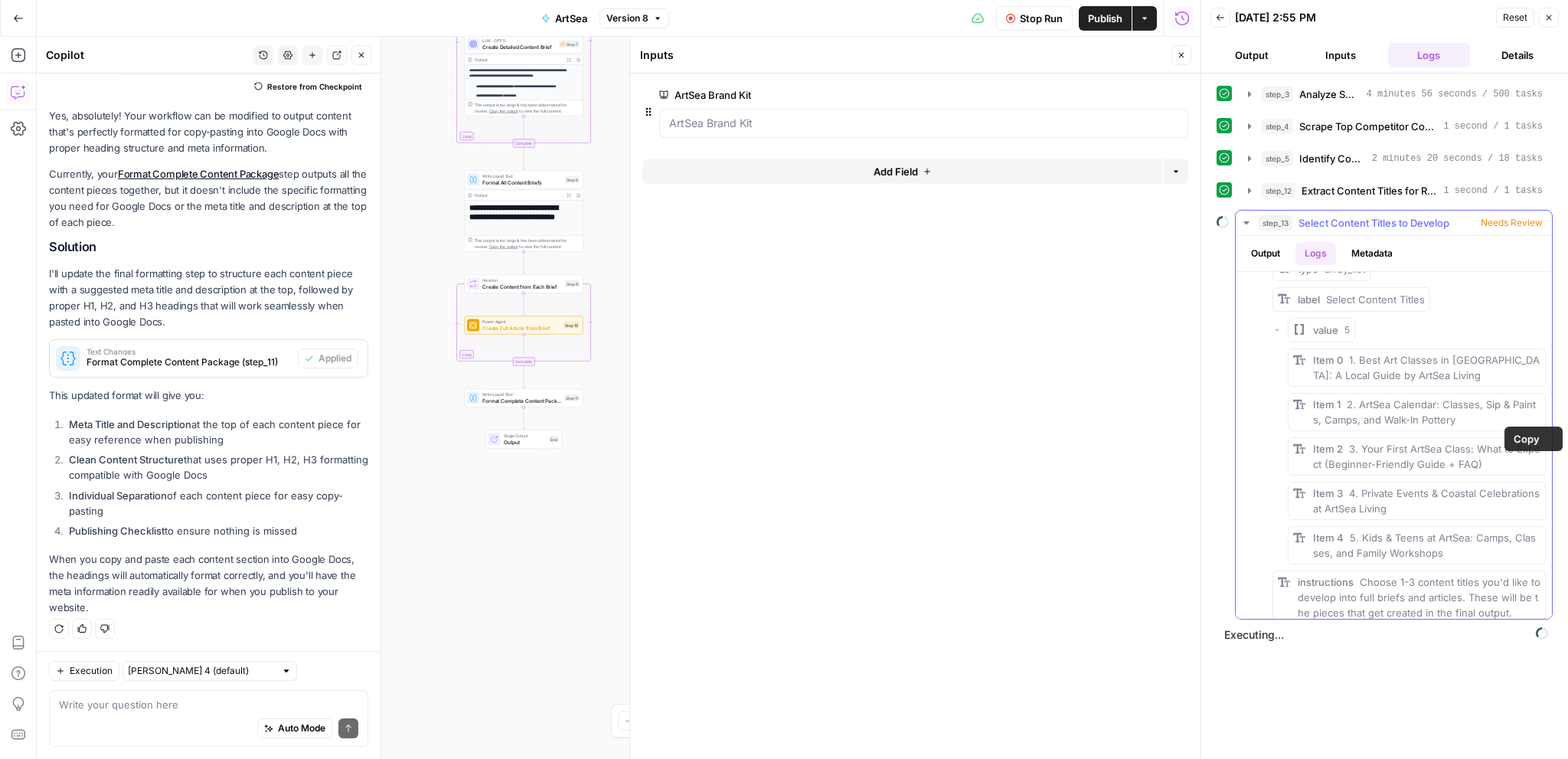
scroll to position [123, 0]
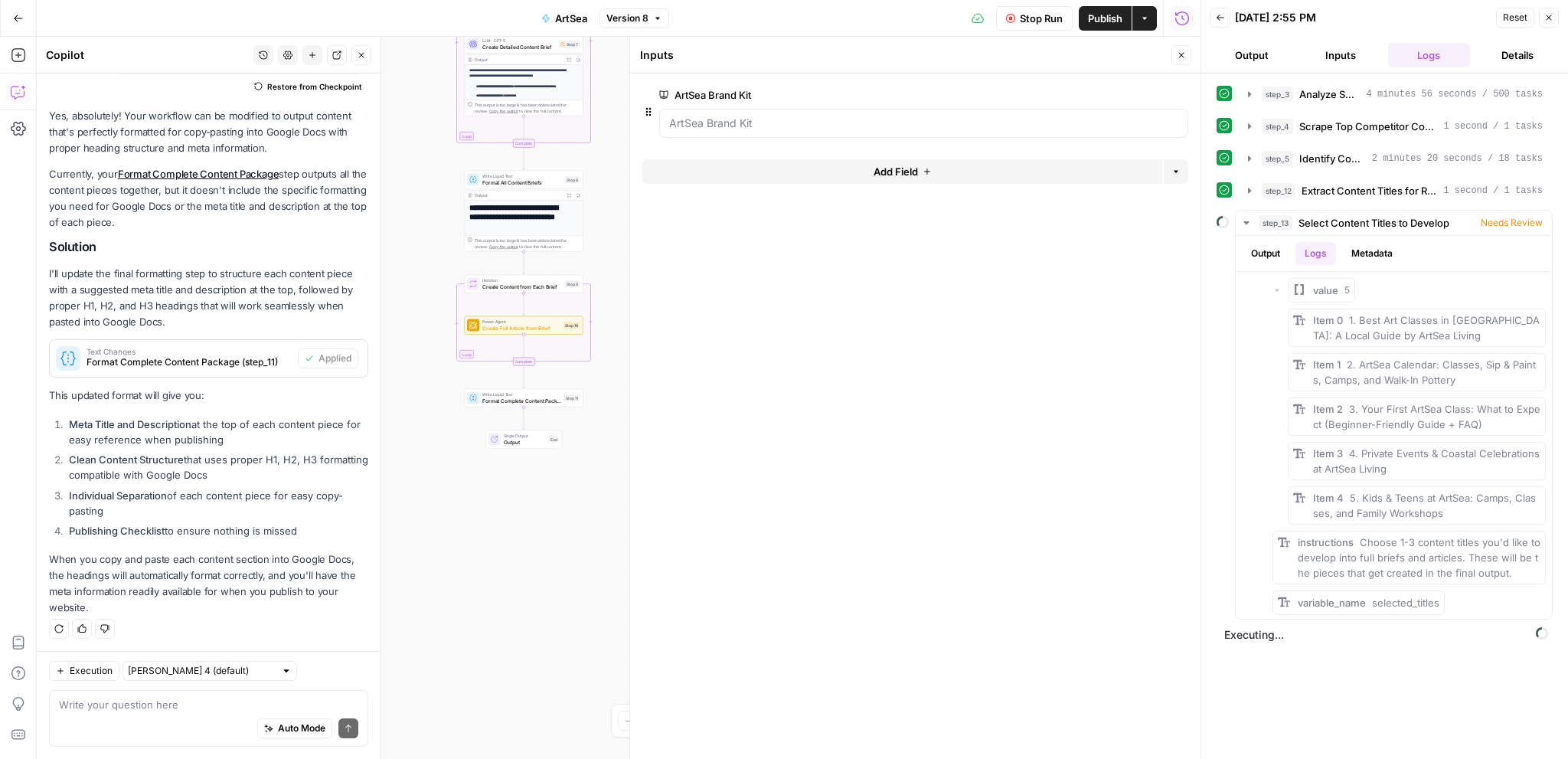
click at [1041, 9] on button "Stop Run" at bounding box center [1035, 18] width 76 height 25
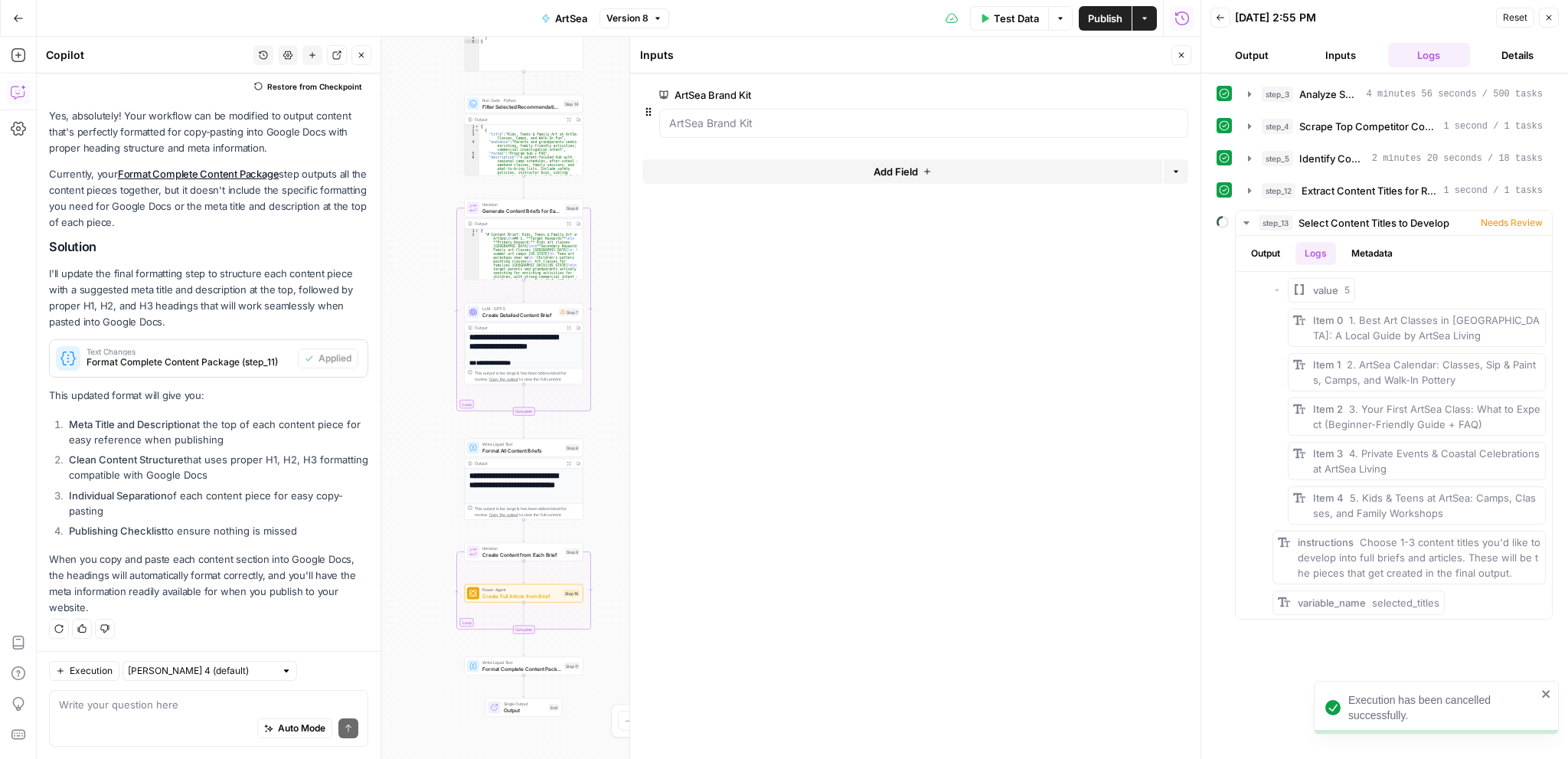
scroll to position [0, 0]
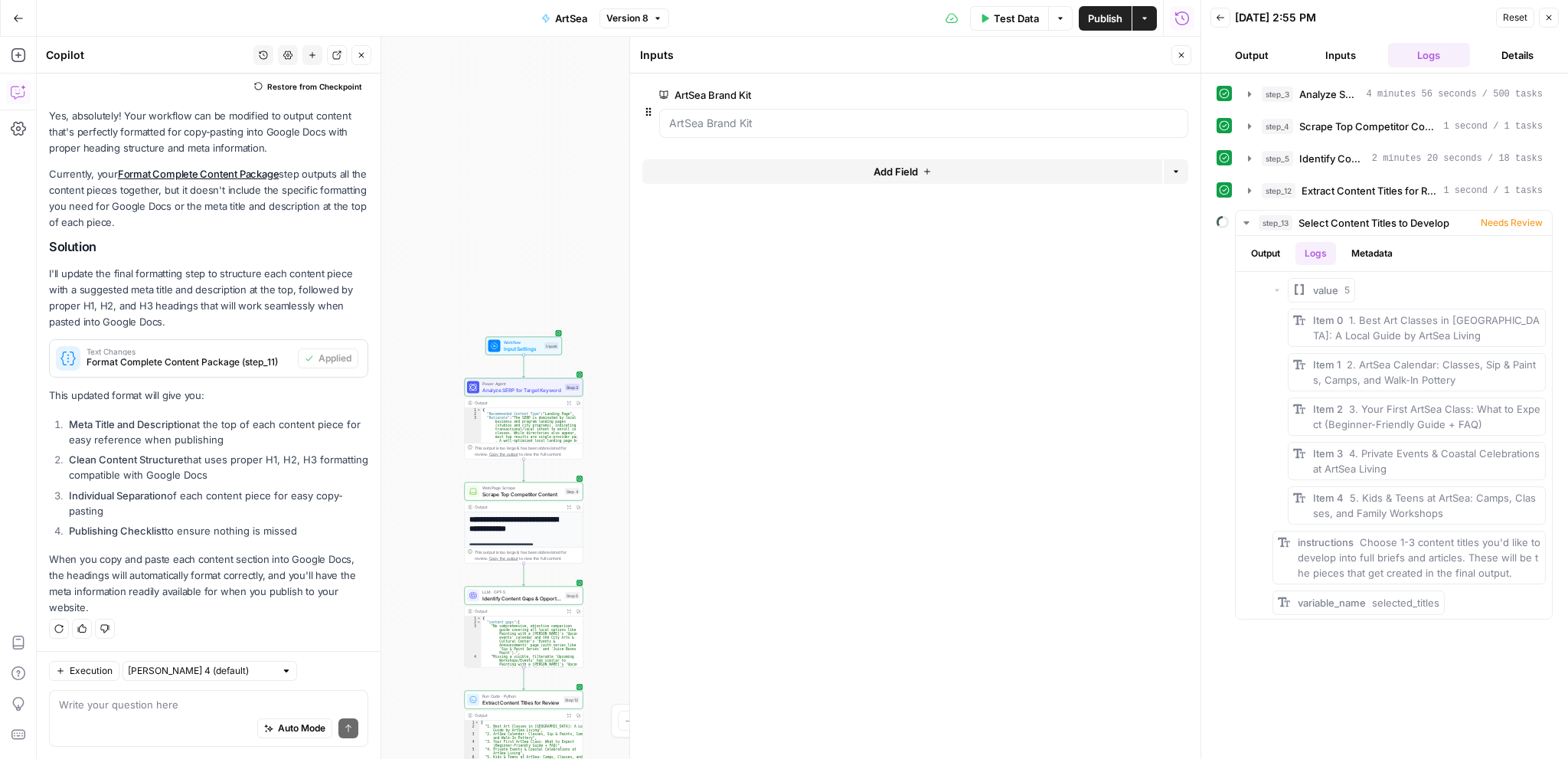
click at [521, 346] on span "Input Settings" at bounding box center [523, 349] width 38 height 8
click at [1552, 16] on icon "button" at bounding box center [1549, 18] width 10 height 10
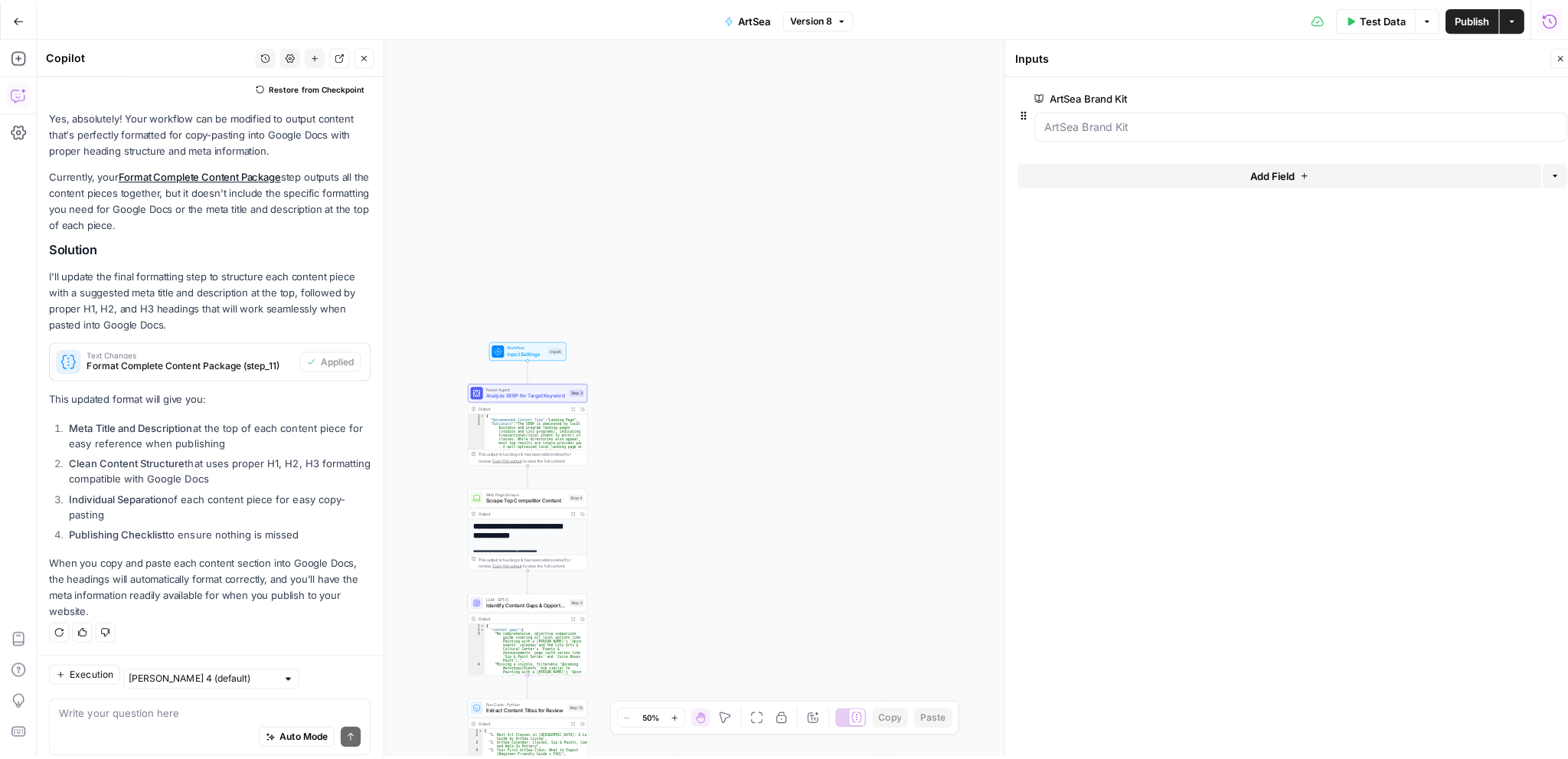
scroll to position [207, 0]
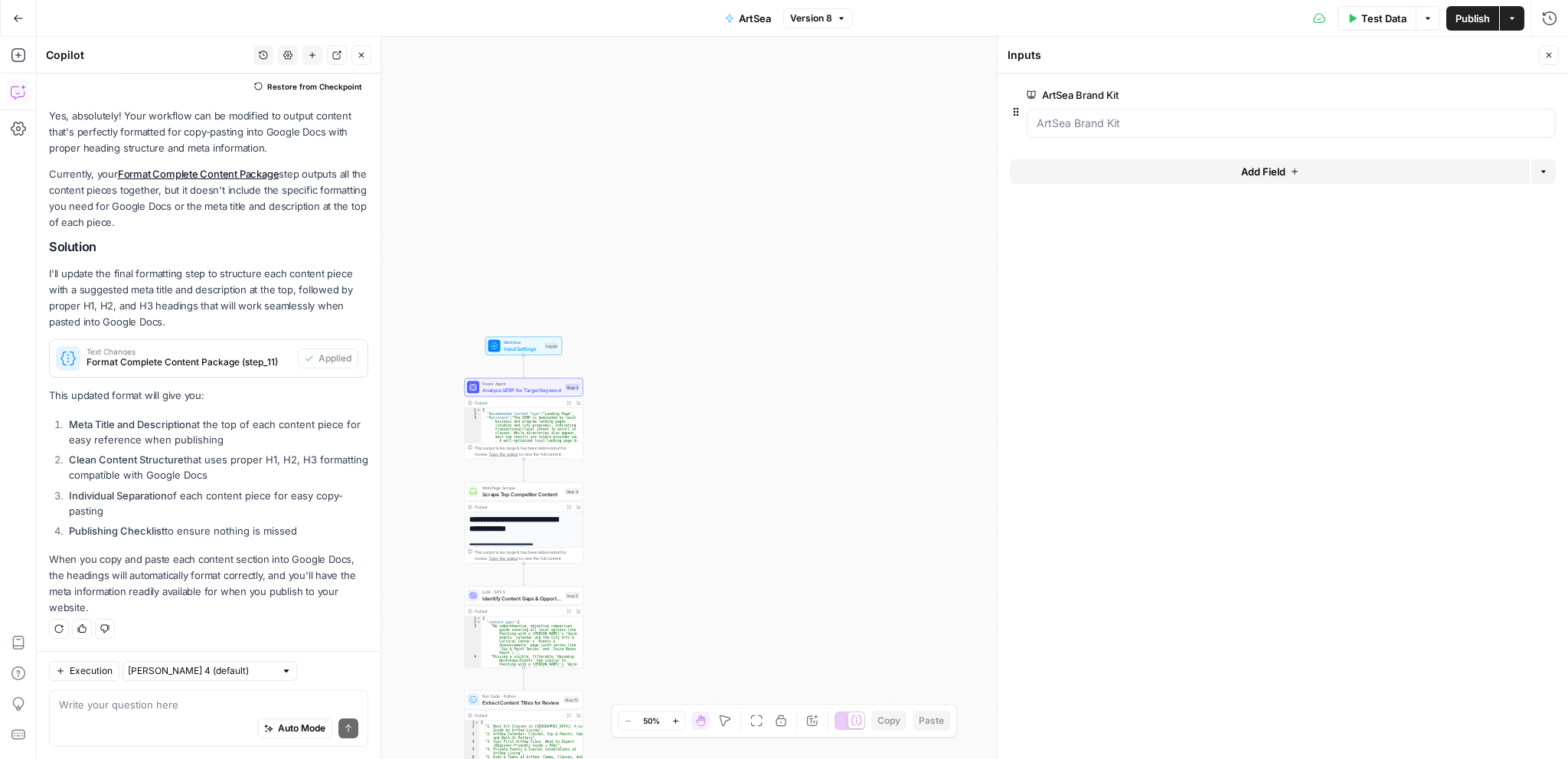
click at [25, 16] on button "Go Back" at bounding box center [18, 18] width 28 height 28
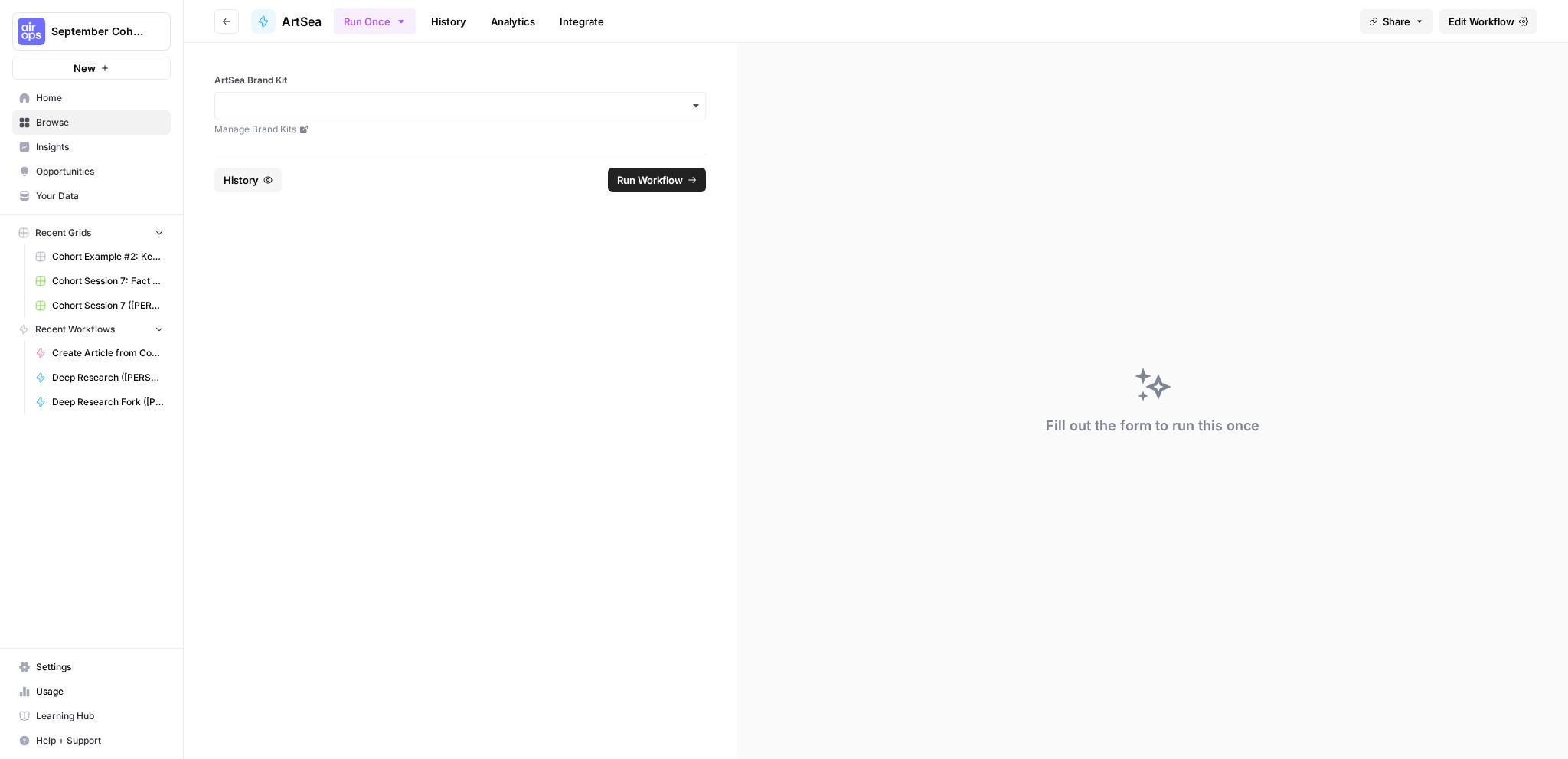
click at [91, 39] on div "New" at bounding box center [92, 36] width 21 height 15
click at [101, 34] on span "September Cohort" at bounding box center [97, 31] width 92 height 15
click at [84, 137] on span "TDI Content Team" at bounding box center [148, 139] width 202 height 15
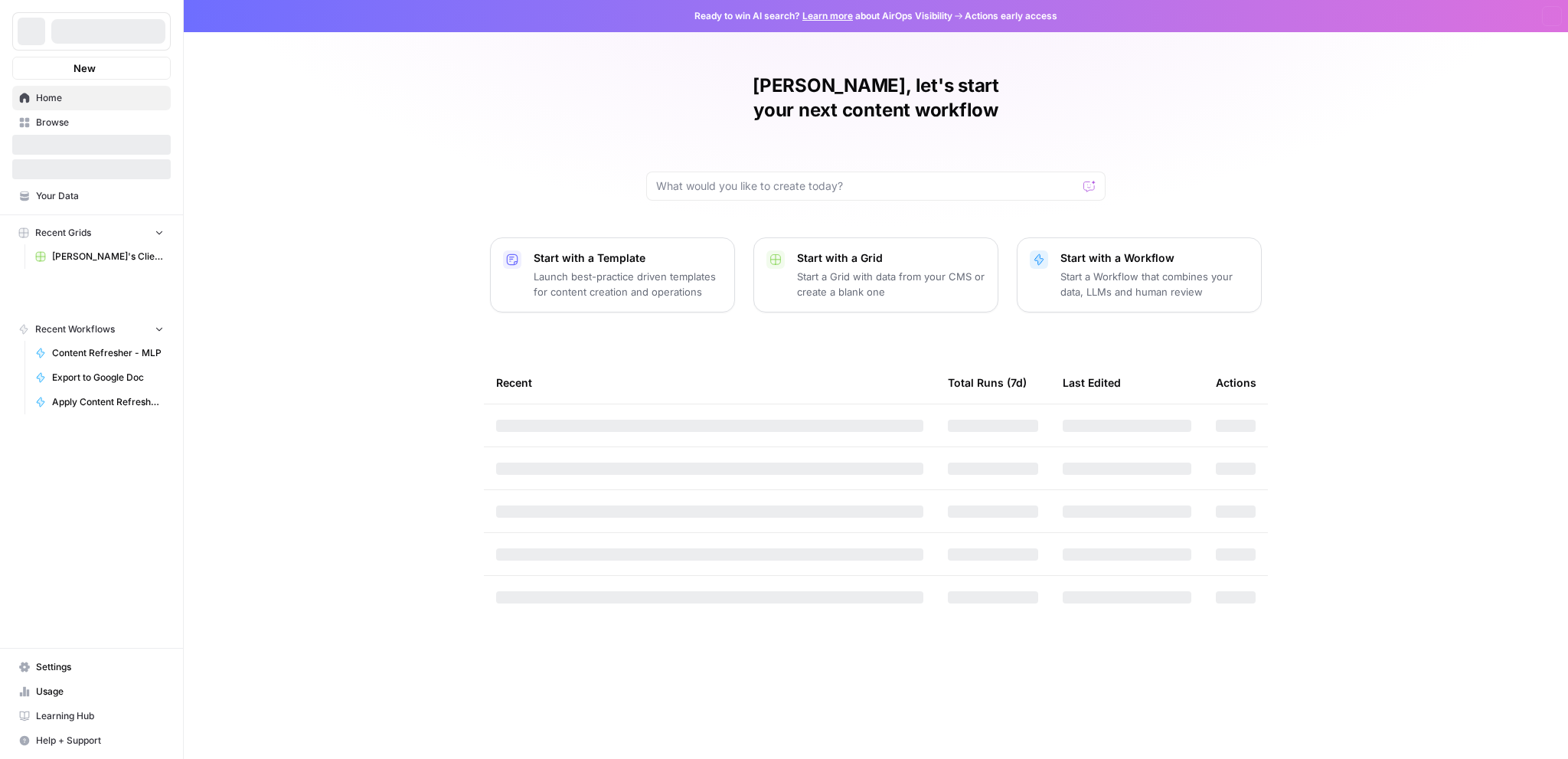
click at [96, 33] on div at bounding box center [107, 31] width 114 height 25
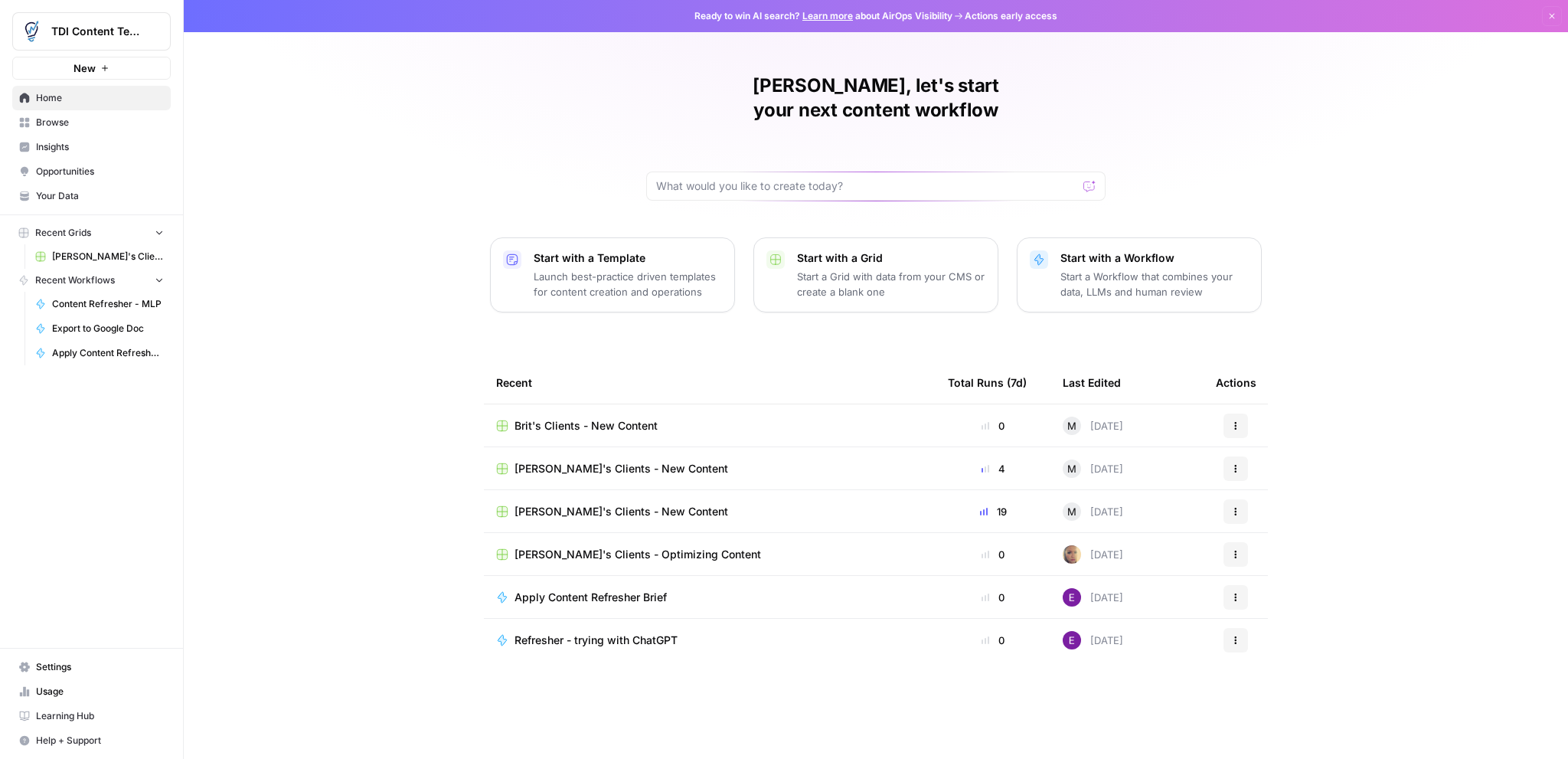
click at [101, 33] on span "TDI Content Team" at bounding box center [97, 31] width 92 height 15
drag, startPoint x: 92, startPoint y: 112, endPoint x: 96, endPoint y: 131, distance: 19.4
click at [96, 131] on div "TDI Content Team September Cohort" at bounding box center [138, 127] width 245 height 49
click at [96, 133] on span "September Cohort" at bounding box center [148, 139] width 202 height 15
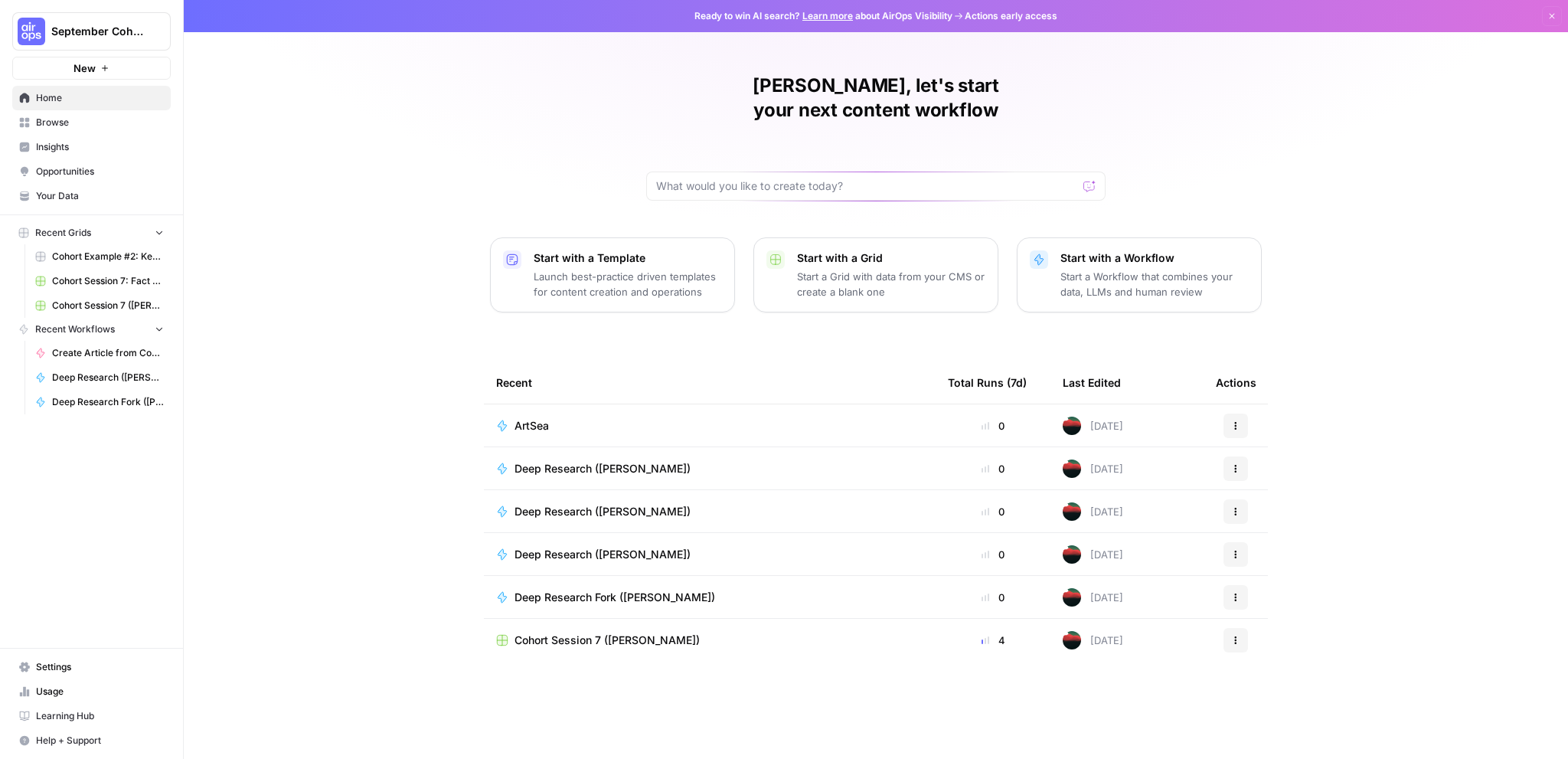
click at [747, 418] on div "ArtSea" at bounding box center [709, 425] width 427 height 15
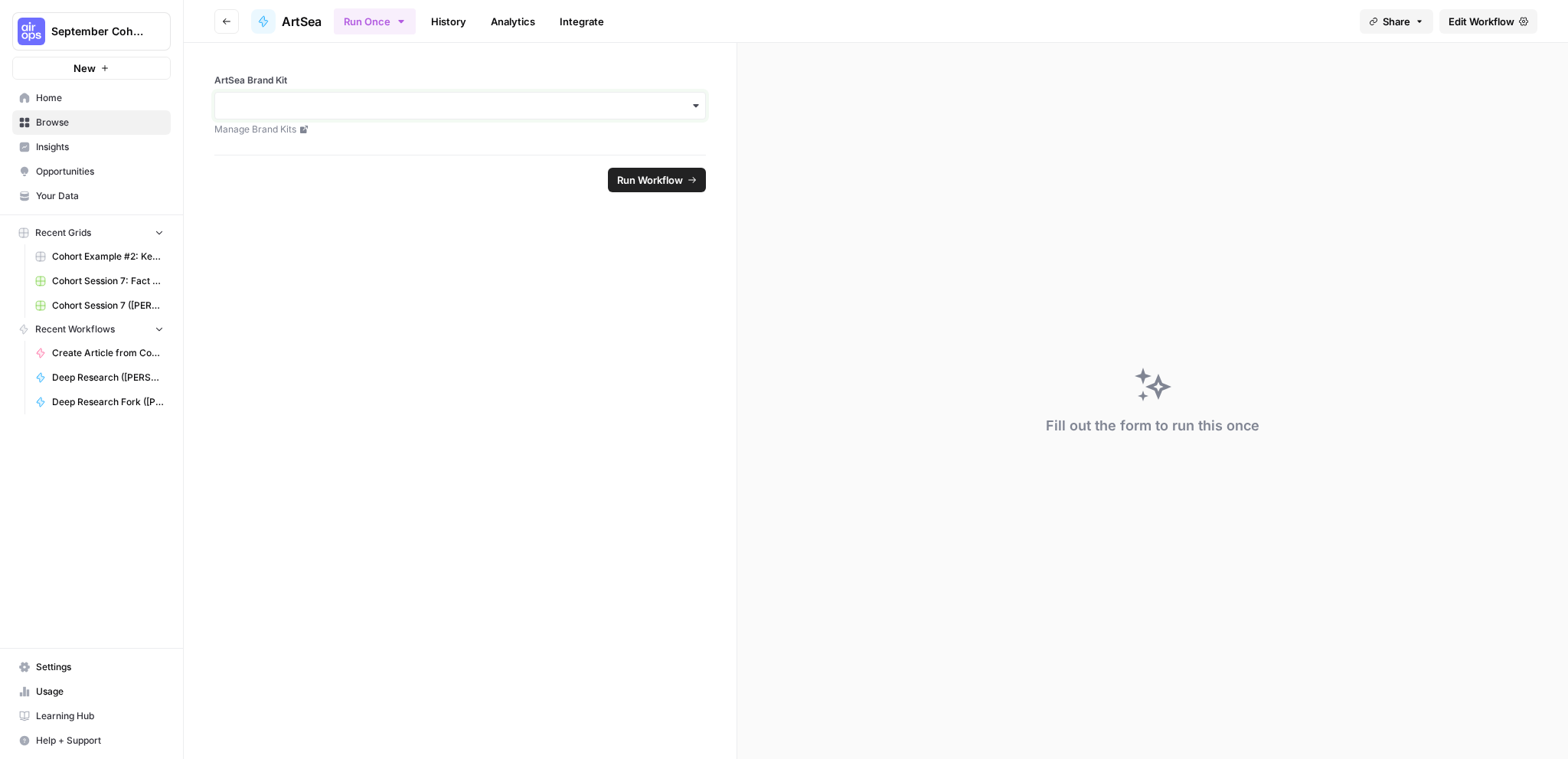
click at [557, 100] on input "ArtSea Brand Kit" at bounding box center [460, 105] width 472 height 15
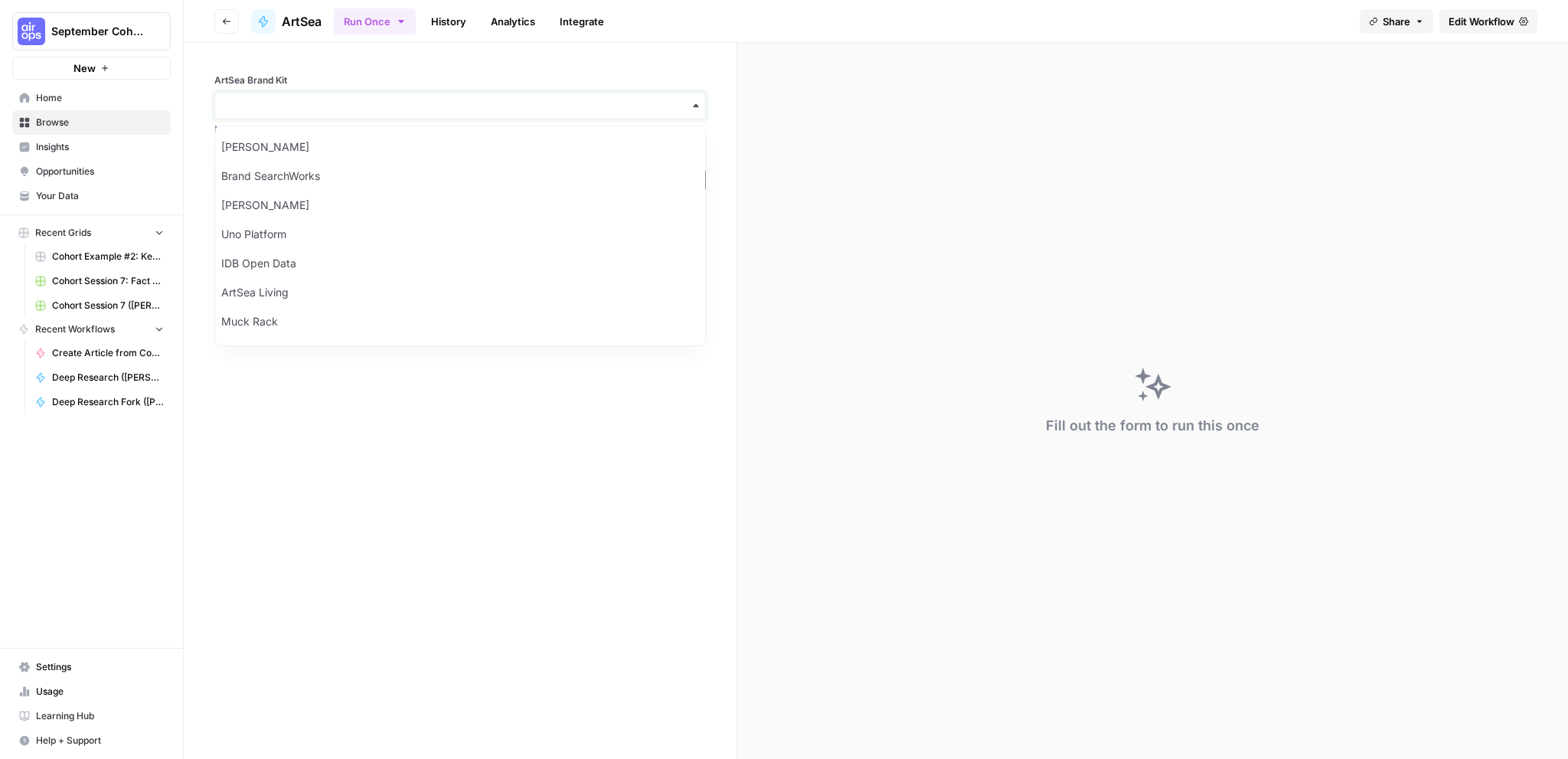
click at [368, 104] on input "ArtSea Brand Kit" at bounding box center [460, 105] width 472 height 15
type input "art"
click at [300, 152] on div "ArtSea Living" at bounding box center [460, 147] width 490 height 29
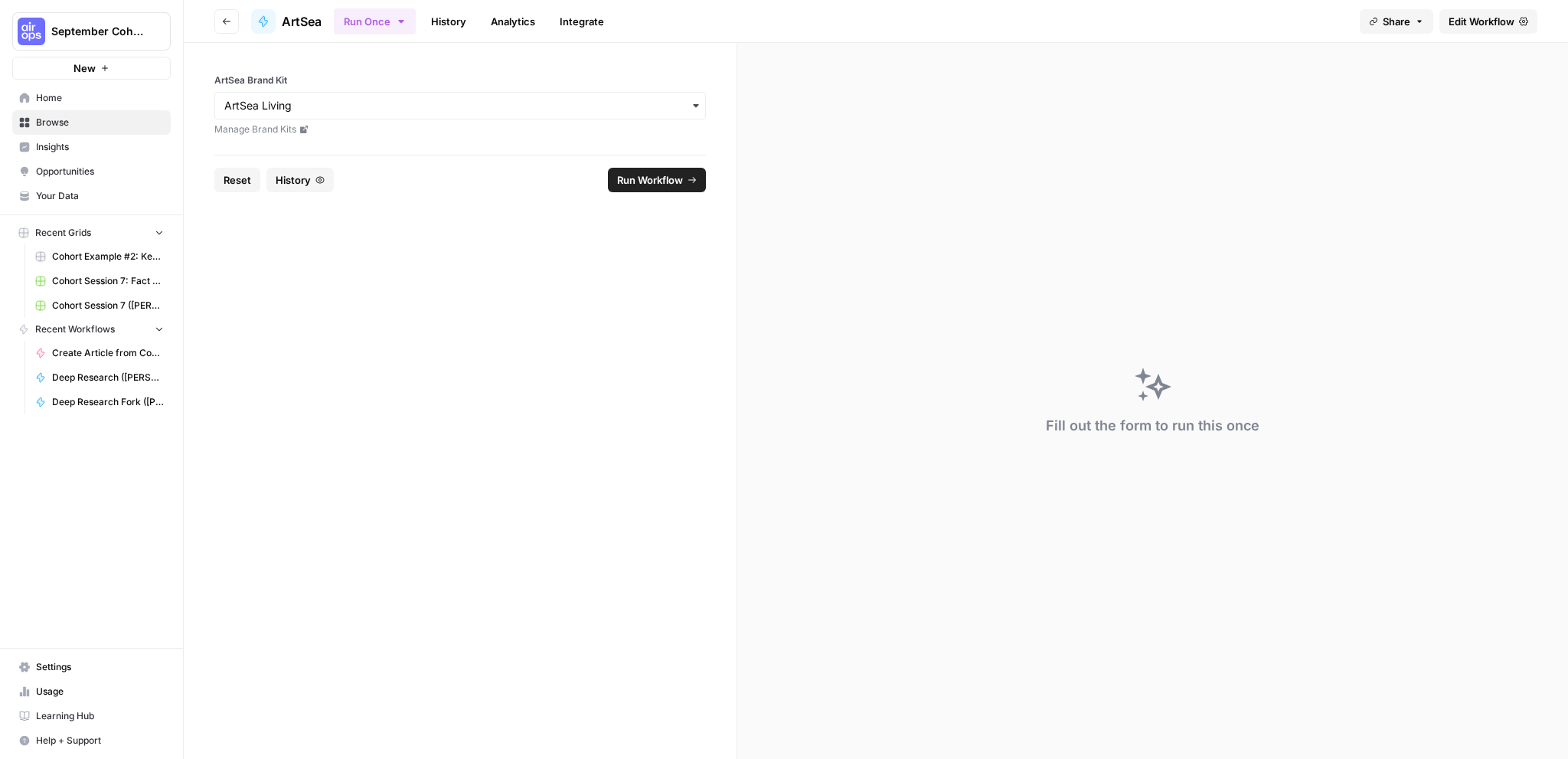
click at [662, 173] on span "Run Workflow" at bounding box center [649, 179] width 66 height 15
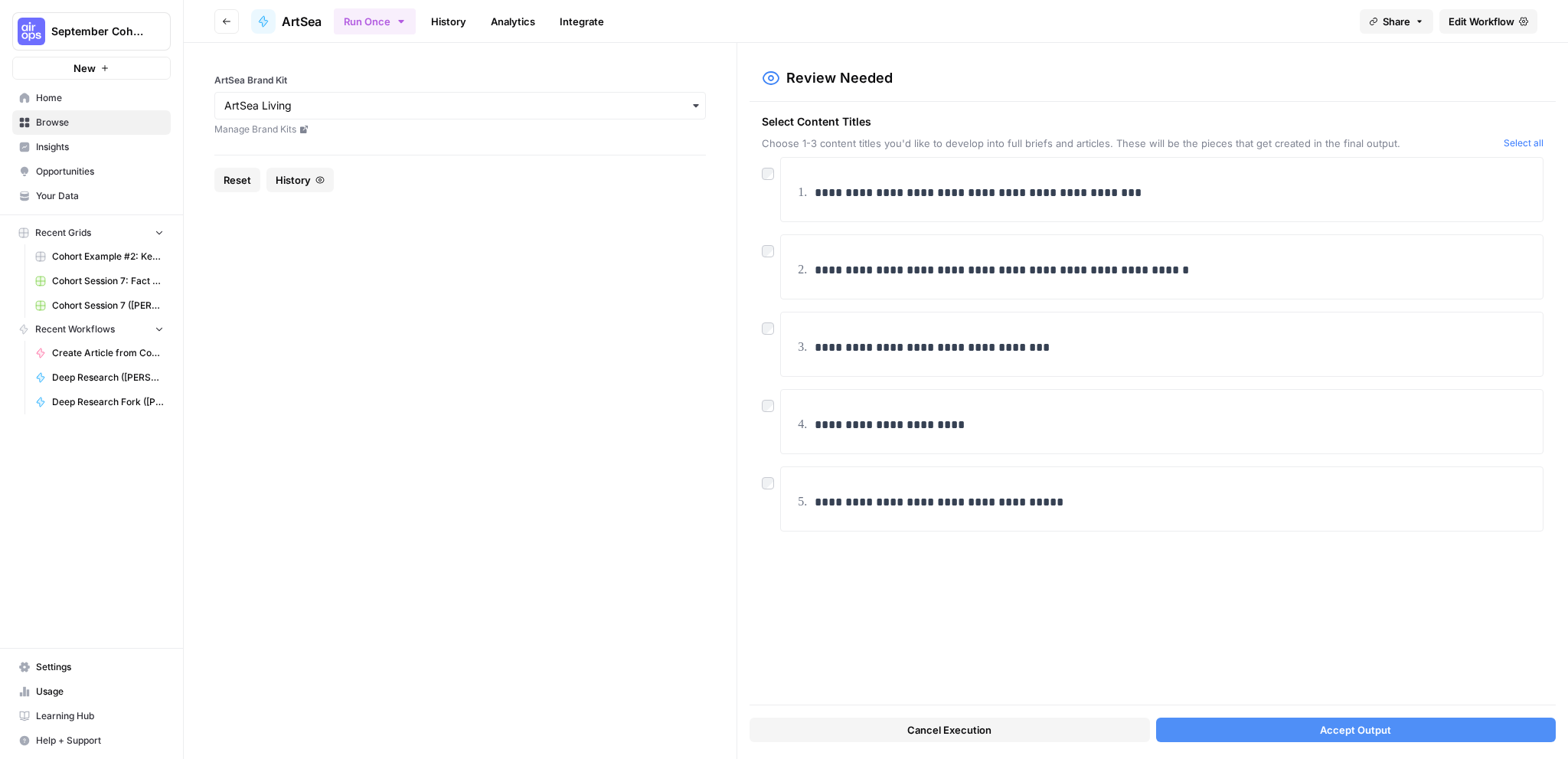
click at [1302, 728] on button "Accept Output" at bounding box center [1356, 730] width 400 height 25
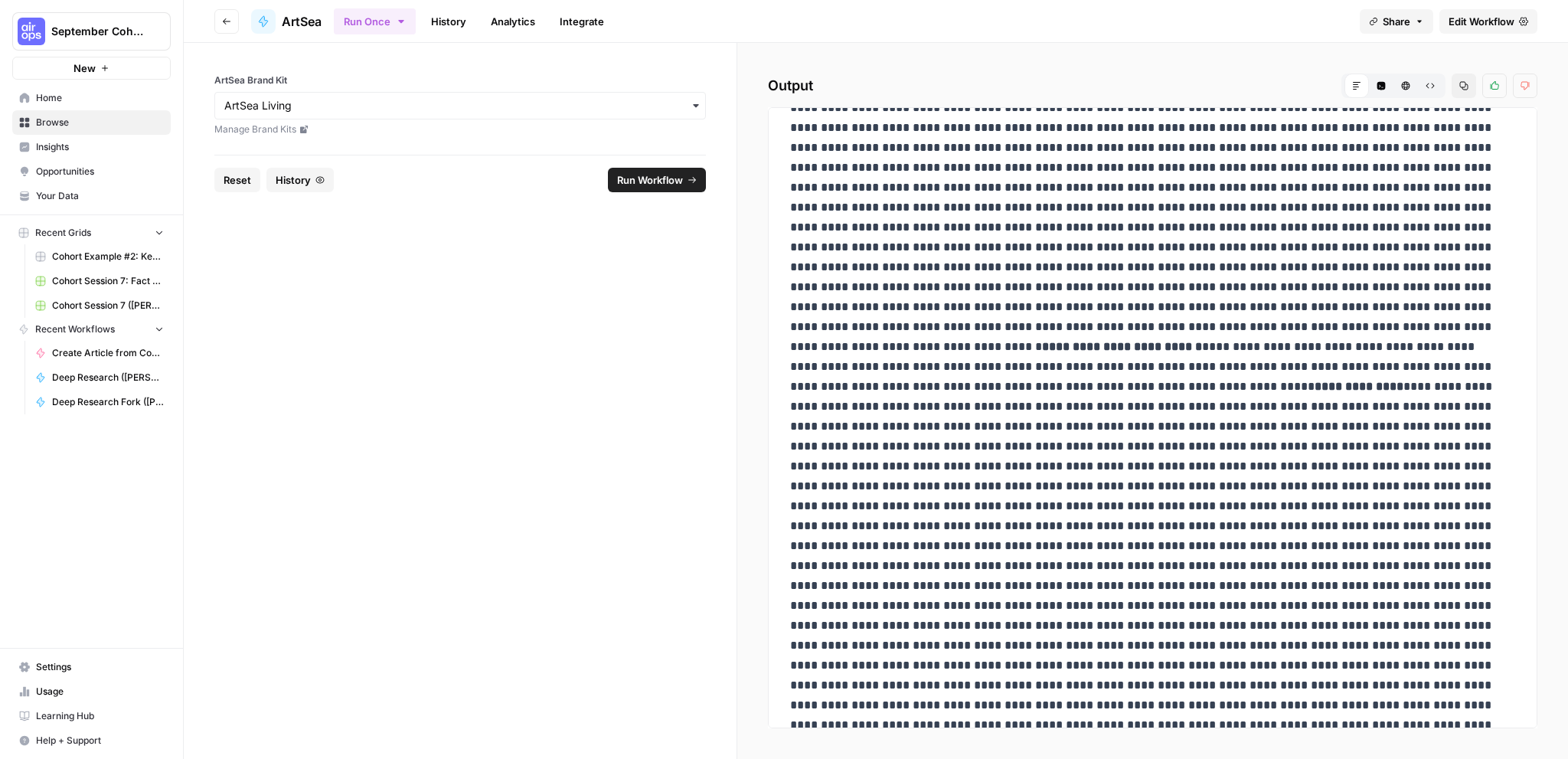
scroll to position [1891, 0]
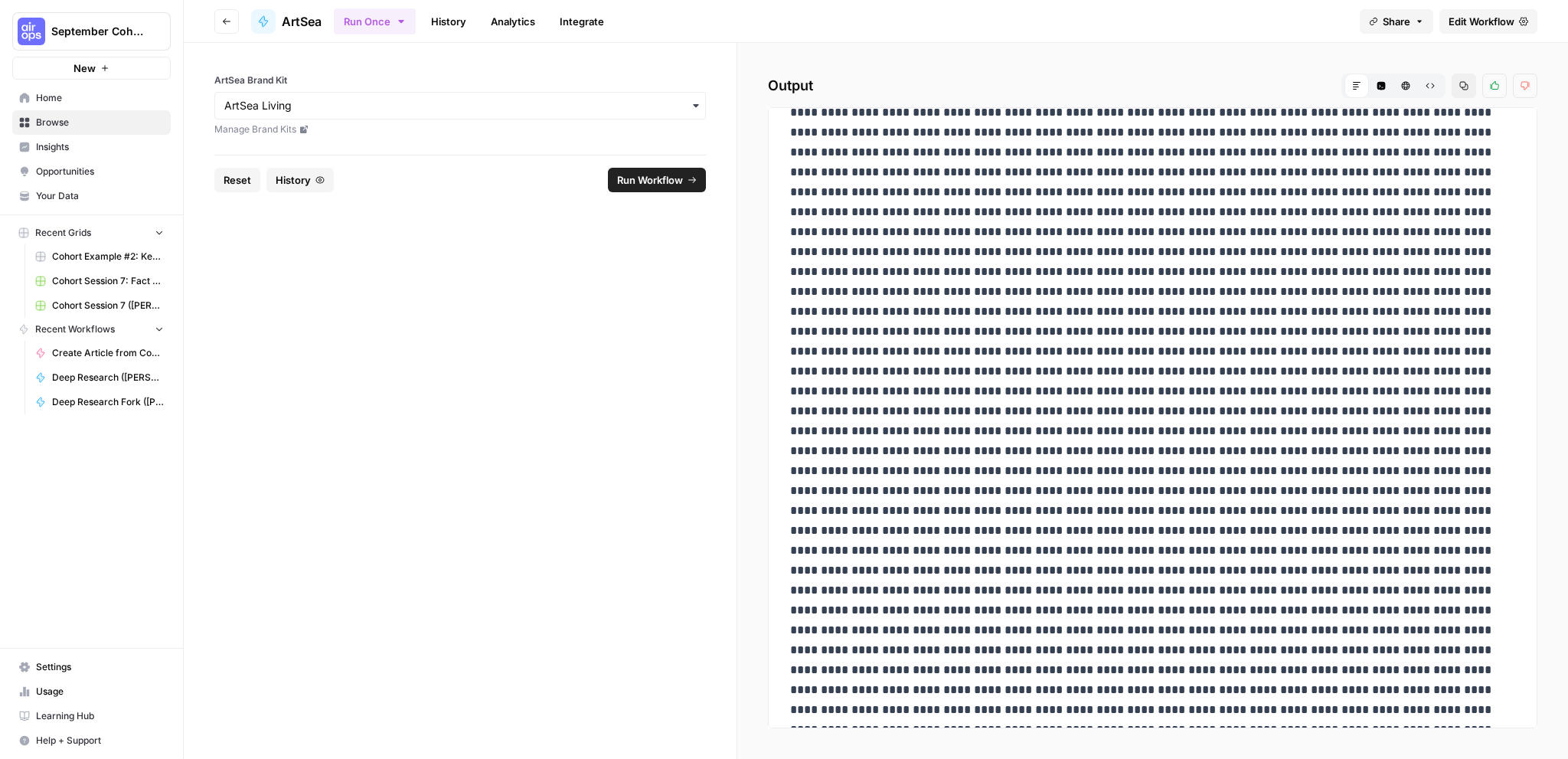
click at [1479, 18] on span "Edit Workflow" at bounding box center [1481, 21] width 66 height 15
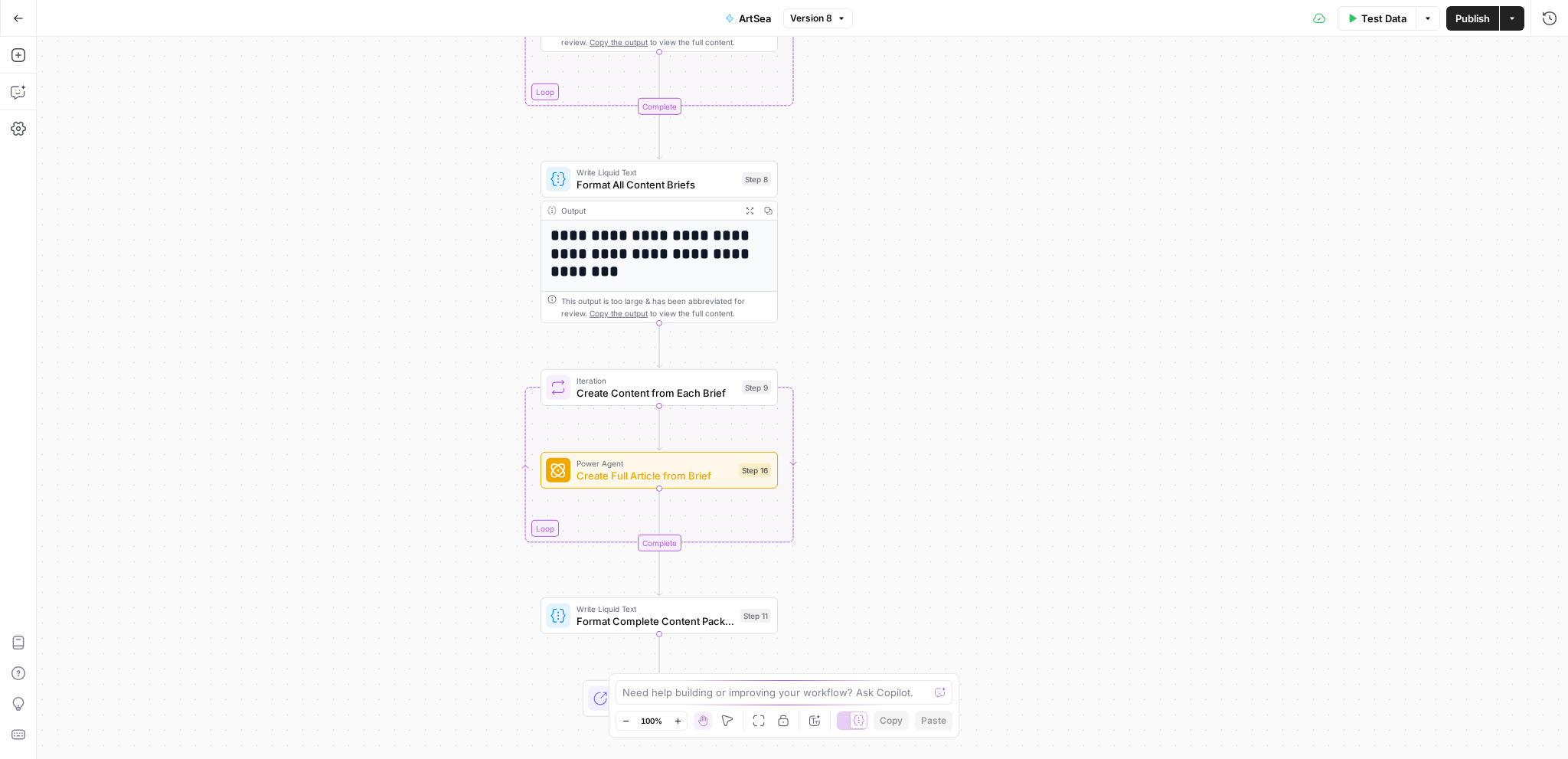
click at [656, 476] on span "Create Full Article from Brief" at bounding box center [654, 475] width 156 height 15
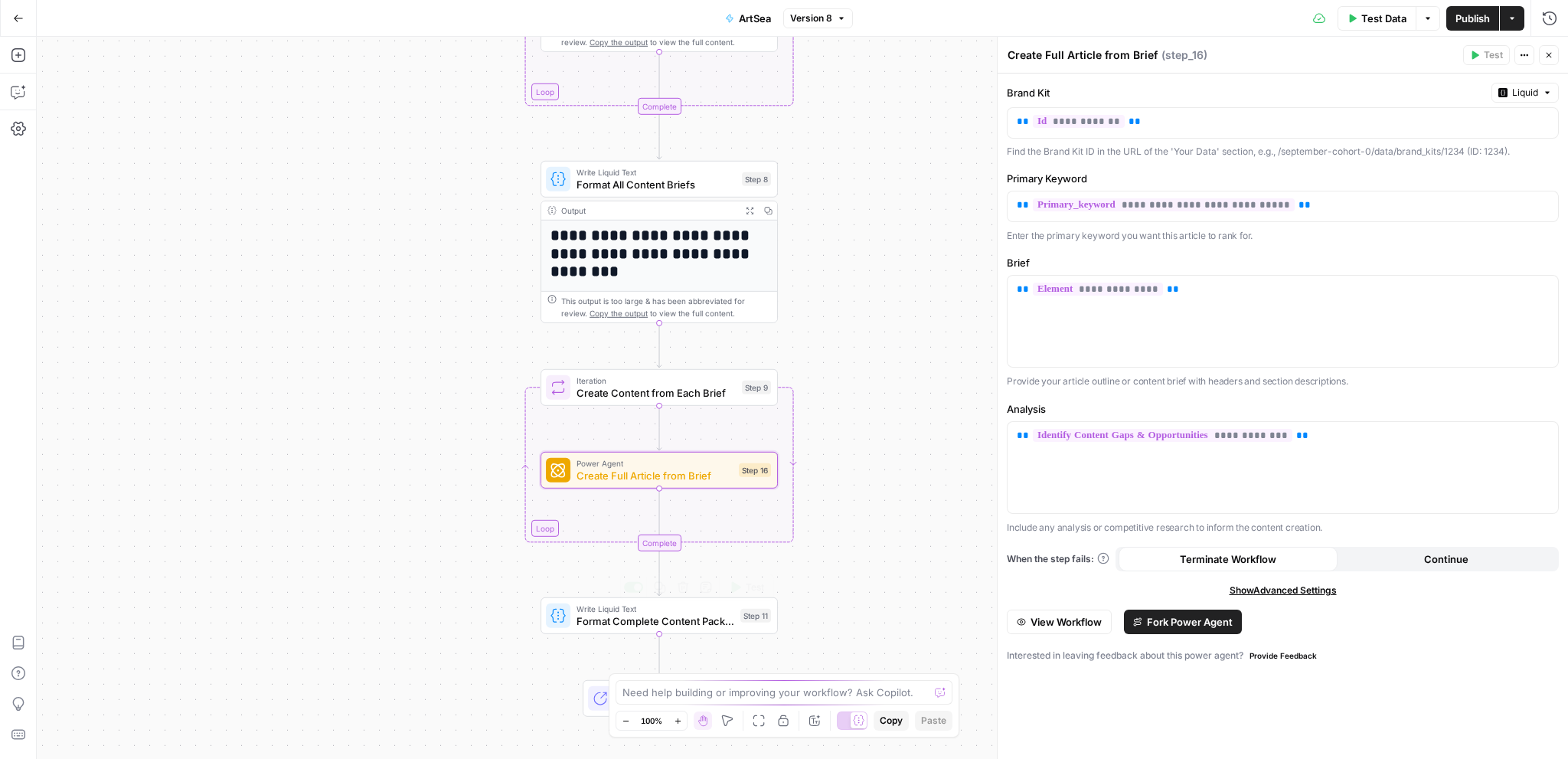
click at [625, 629] on div "Write Liquid Text Format Complete Content Package Step 11 Copy step Delete step…" at bounding box center [659, 616] width 237 height 37
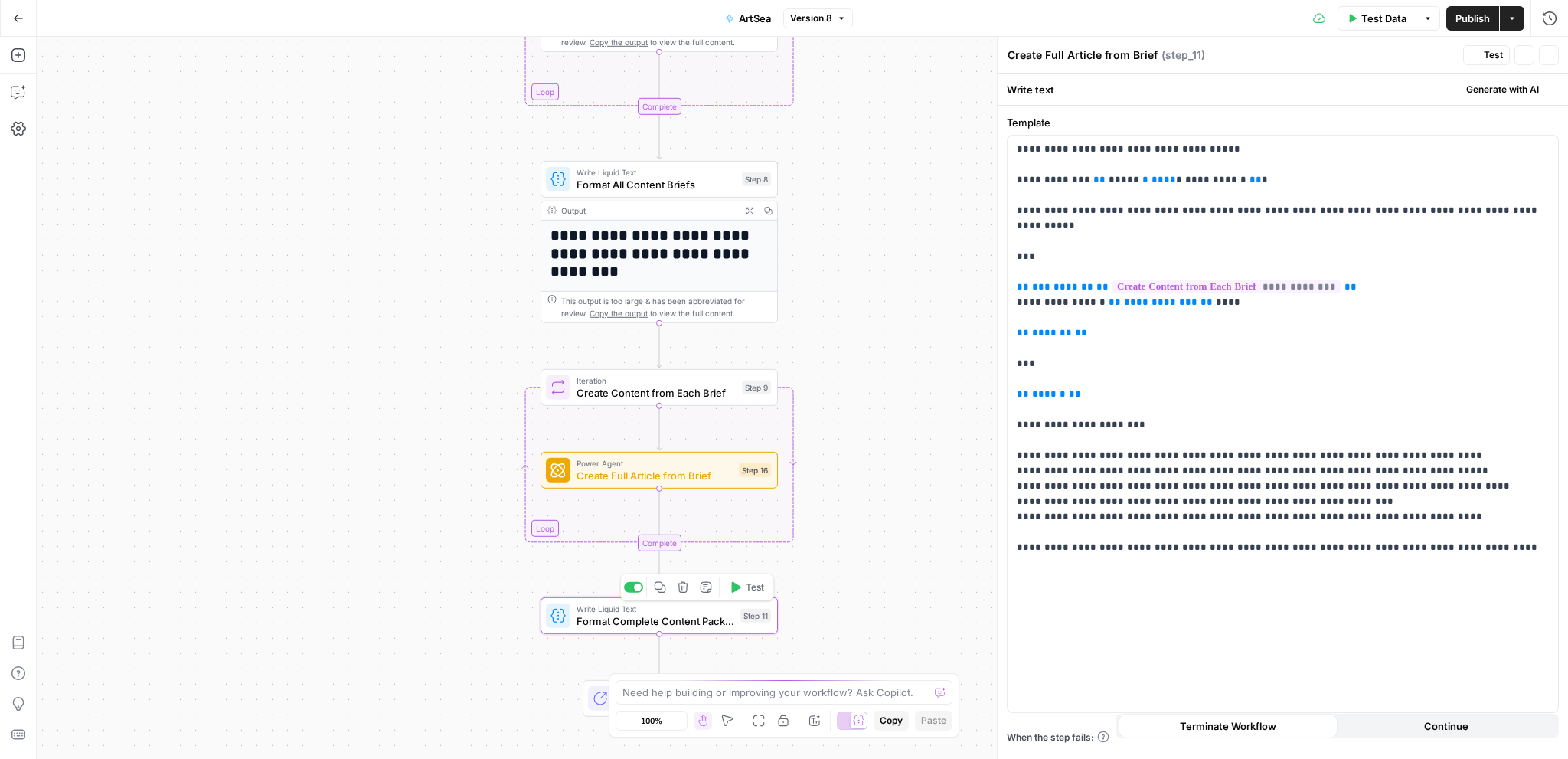
type textarea "Format Complete Content Package"
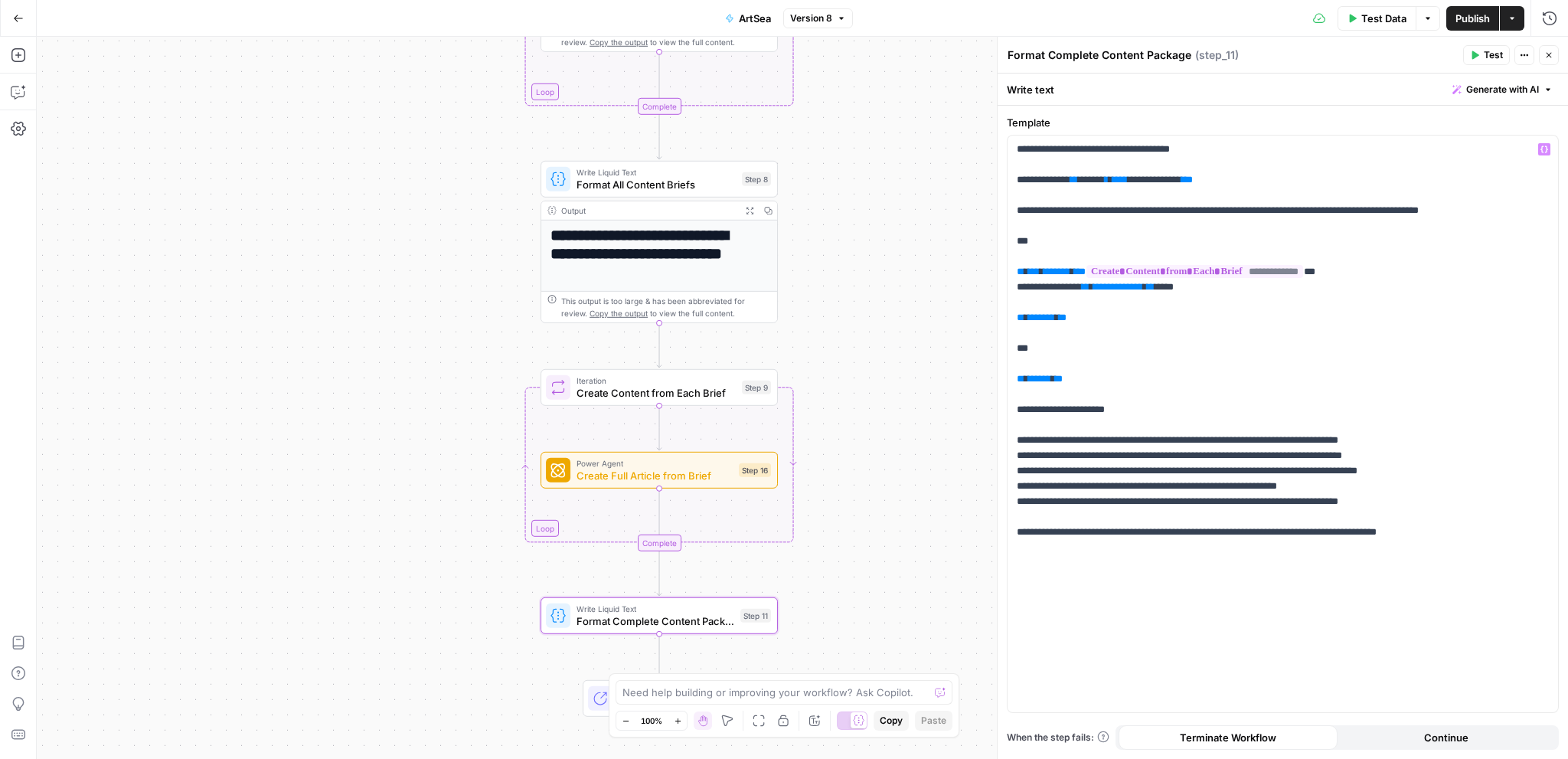
click at [1490, 53] on span "Test" at bounding box center [1493, 55] width 19 height 14
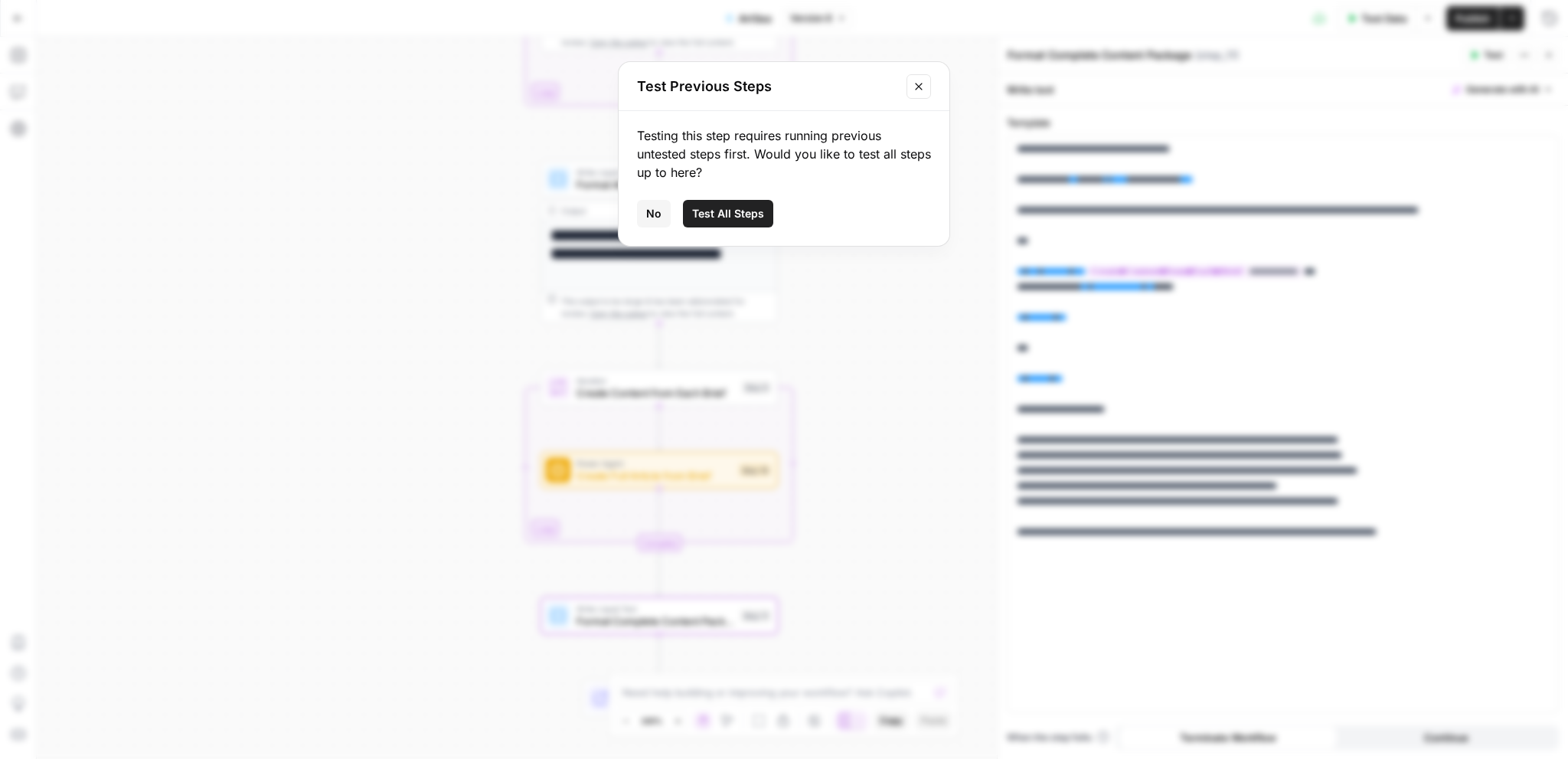
click at [754, 212] on span "Test All Steps" at bounding box center [728, 213] width 72 height 15
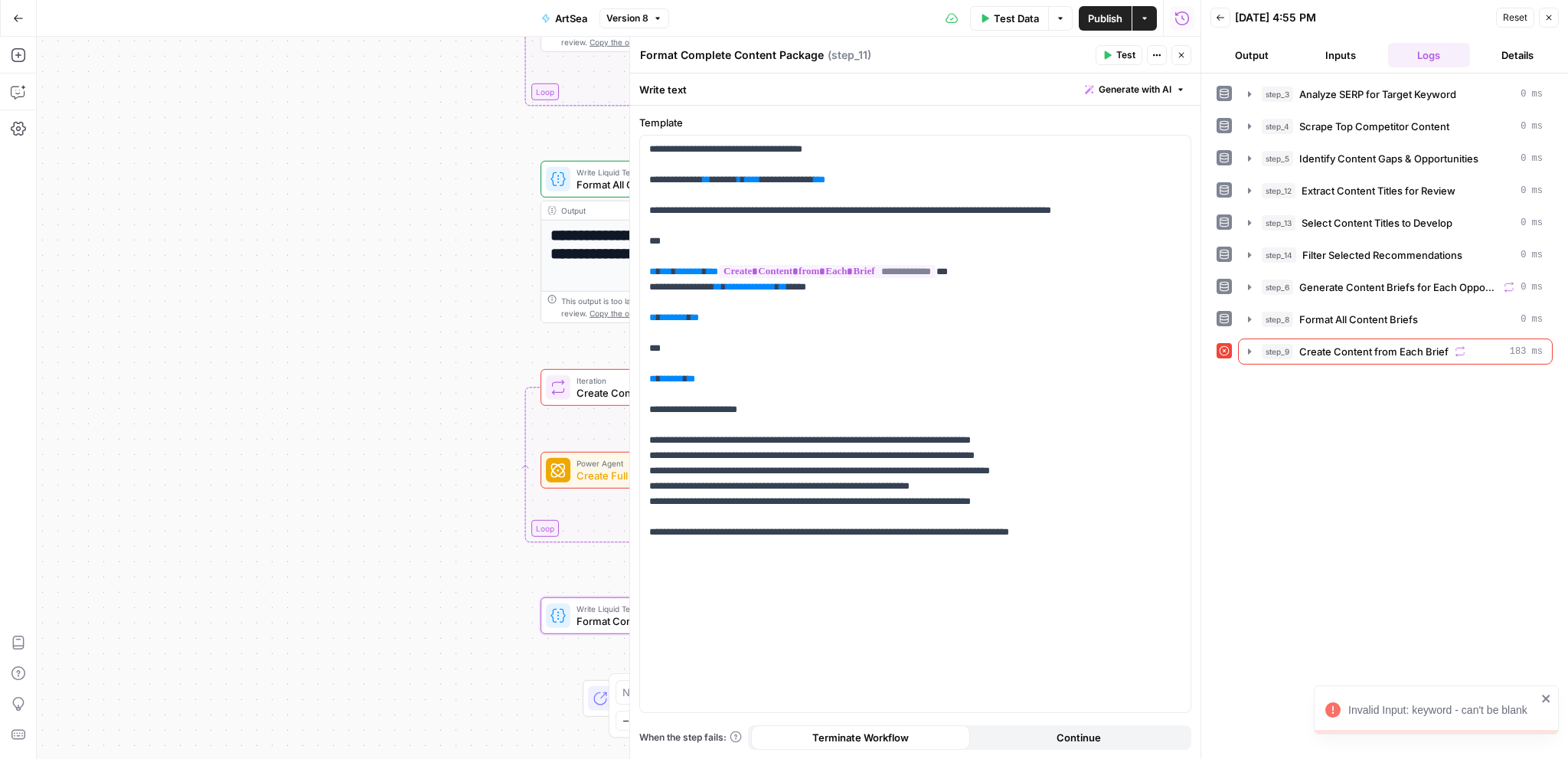
click at [1553, 24] on button "Close" at bounding box center [1549, 18] width 20 height 20
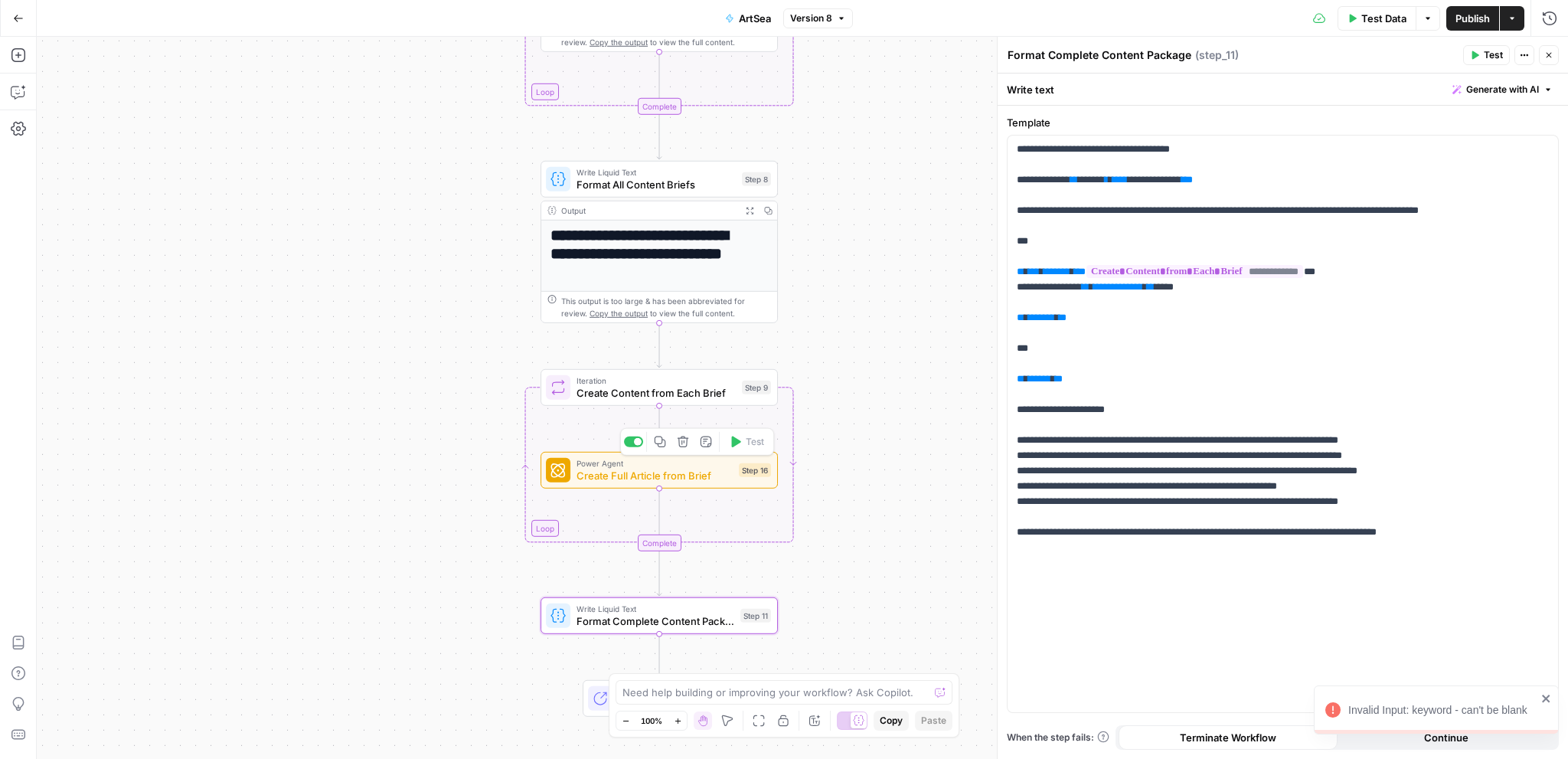
click at [708, 486] on div "Power Agent Create Full Article from Brief Step 16 Copy step Delete step Add No…" at bounding box center [659, 471] width 237 height 37
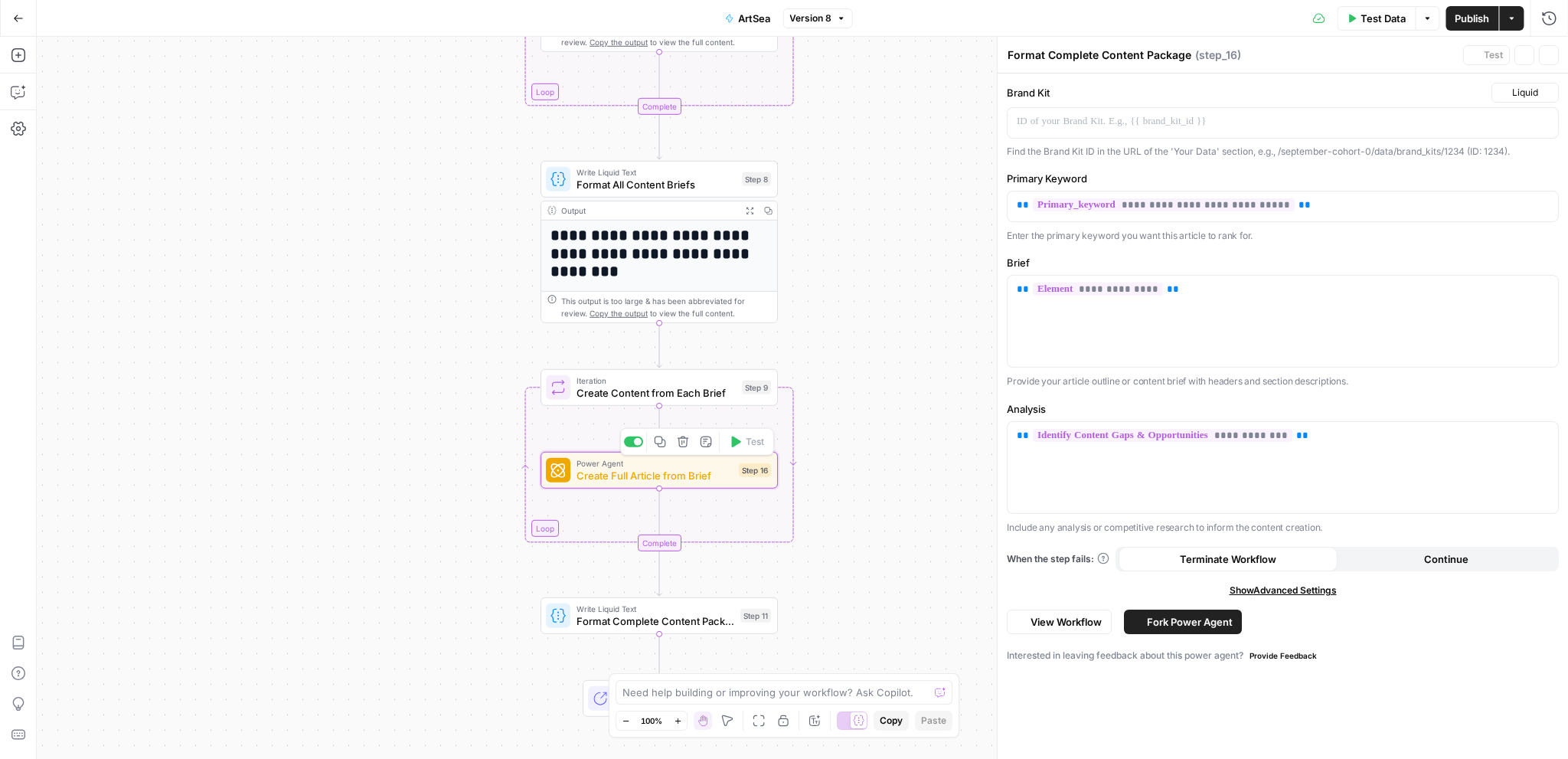
type textarea "Create Full Article from Brief"
click at [703, 395] on span "Create Content from Each Brief" at bounding box center [656, 393] width 159 height 15
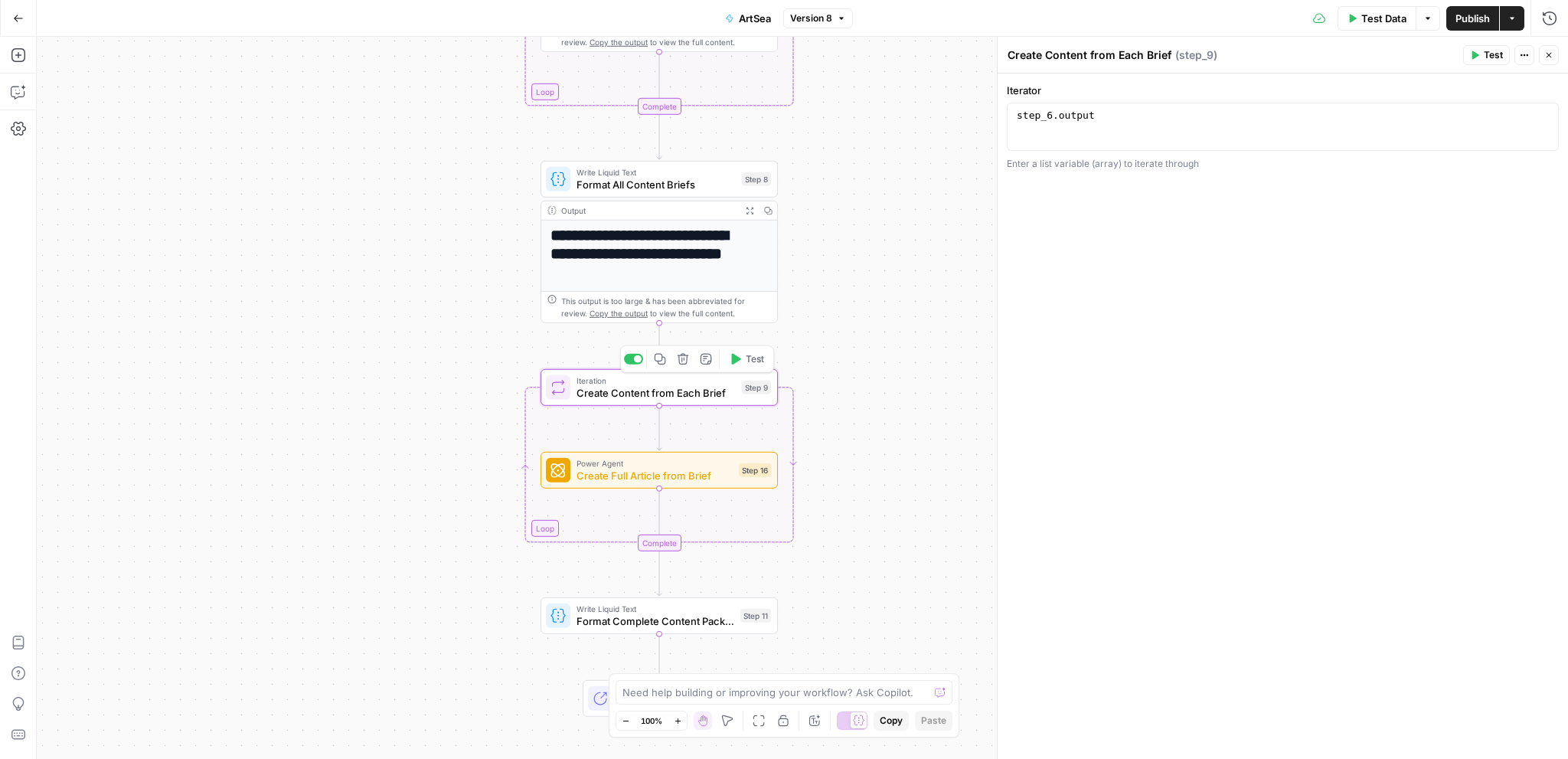
click at [703, 395] on span "Create Content from Each Brief" at bounding box center [656, 393] width 159 height 15
click at [919, 374] on div "**********" at bounding box center [802, 397] width 1531 height 722
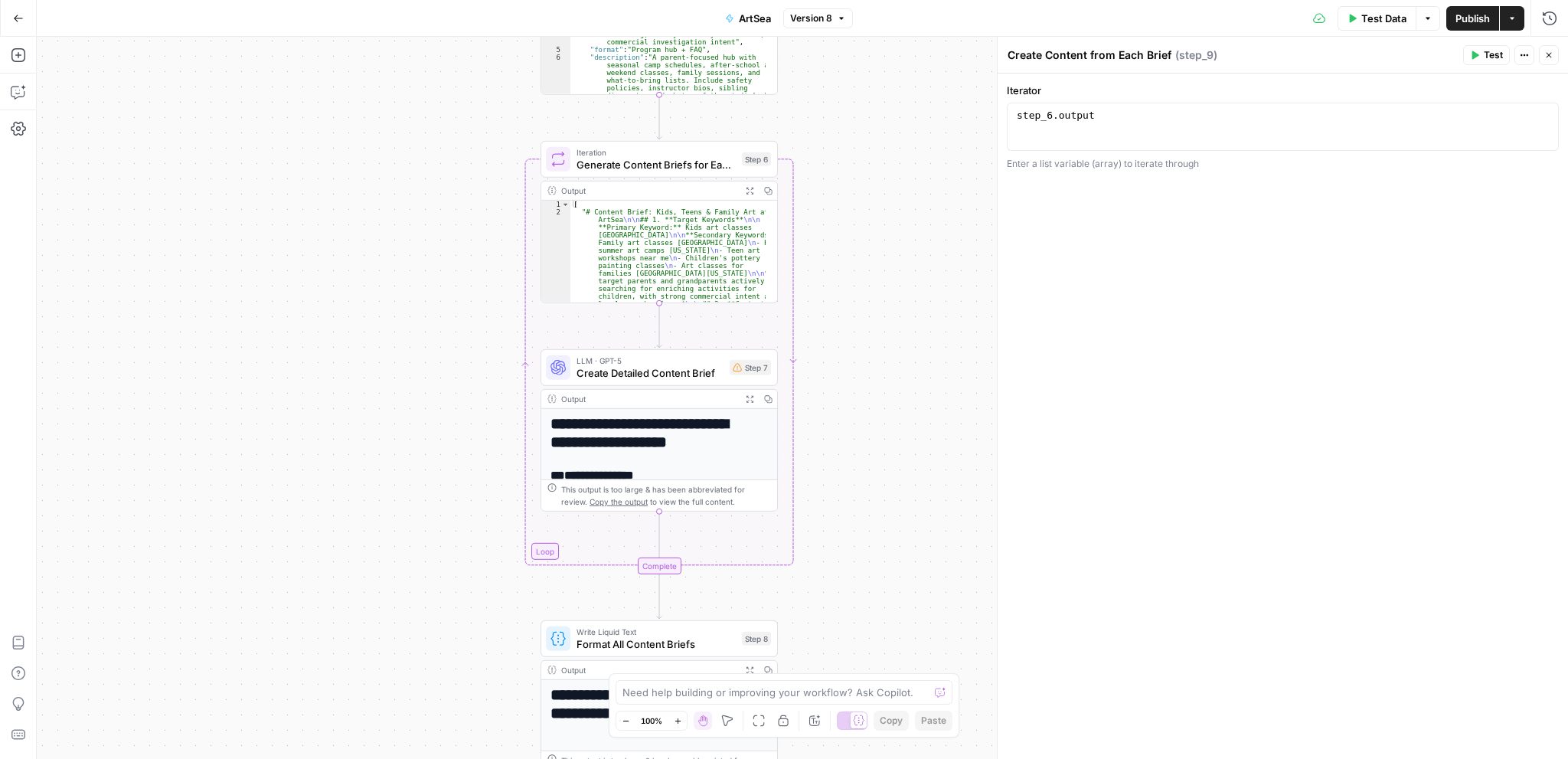
click at [922, 563] on div "**********" at bounding box center [802, 397] width 1531 height 722
